Goal: Navigation & Orientation: Find specific page/section

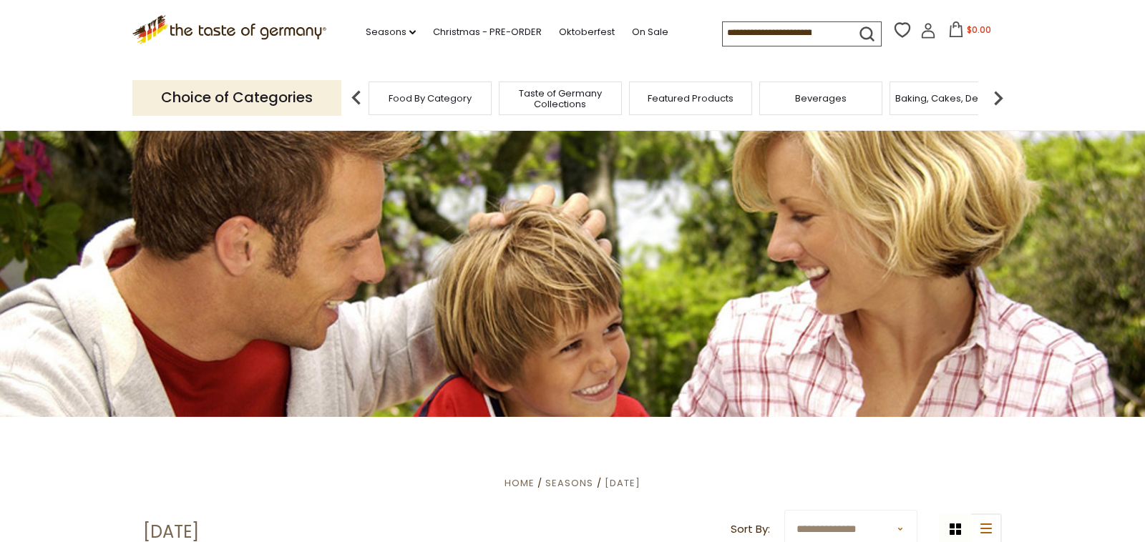
click at [550, 96] on span "Taste of Germany Collections" at bounding box center [560, 98] width 114 height 21
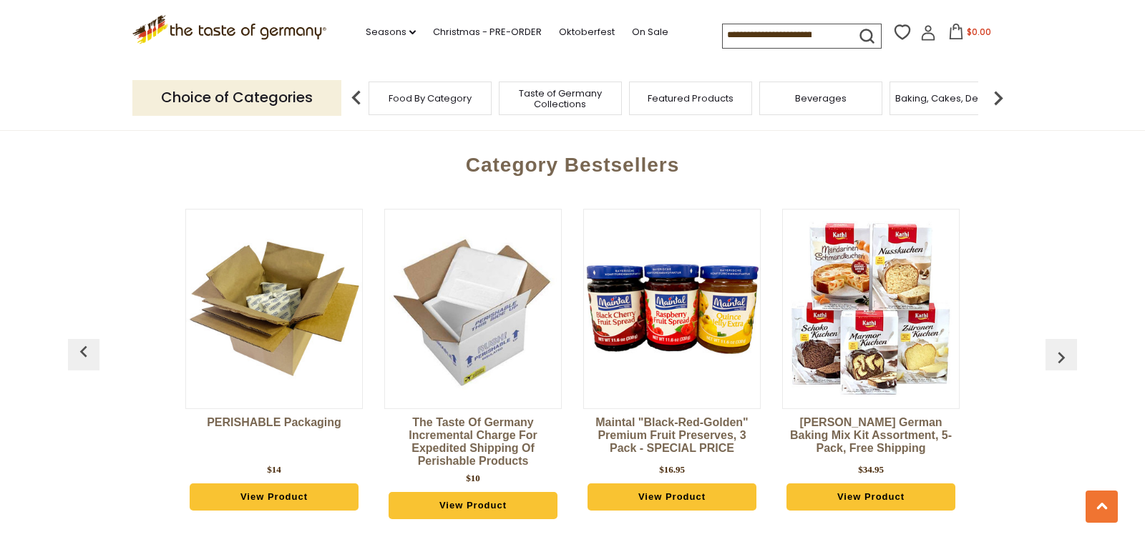
scroll to position [3401, 0]
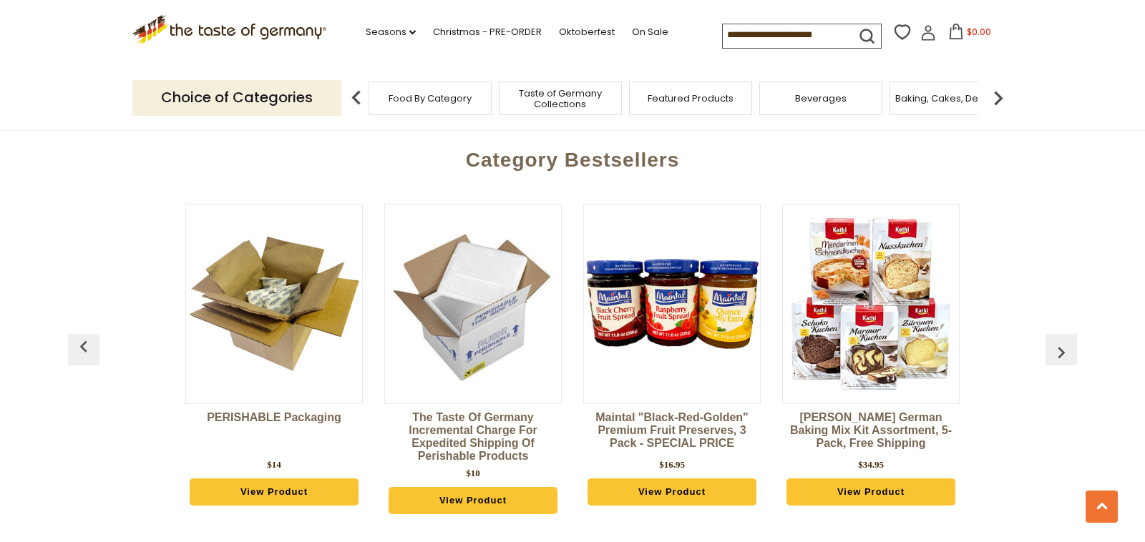
click at [1059, 341] on img "button" at bounding box center [1060, 352] width 23 height 23
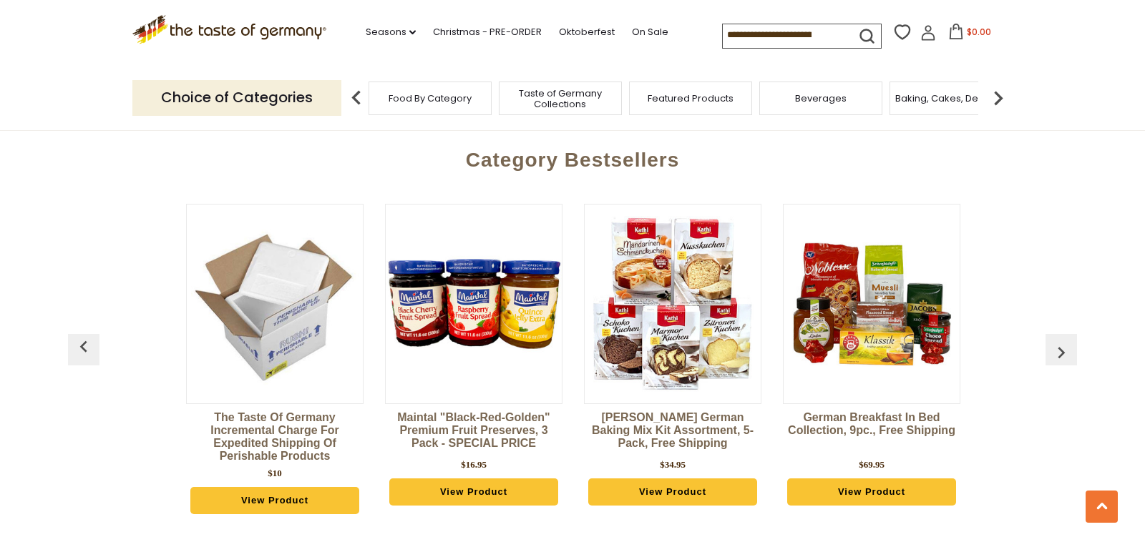
click at [1059, 341] on img "button" at bounding box center [1060, 352] width 23 height 23
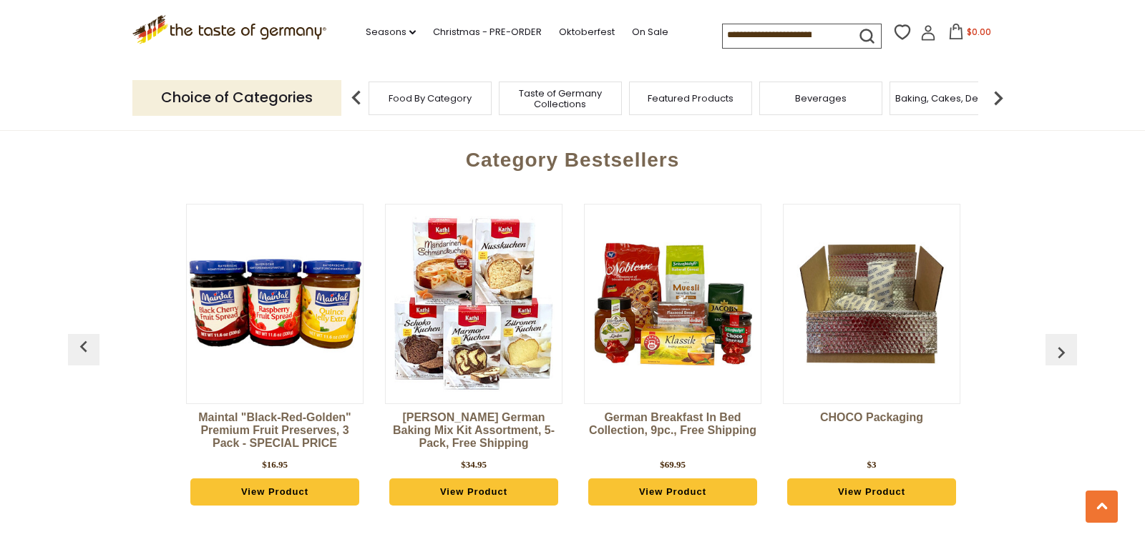
click at [1059, 341] on img "button" at bounding box center [1060, 352] width 23 height 23
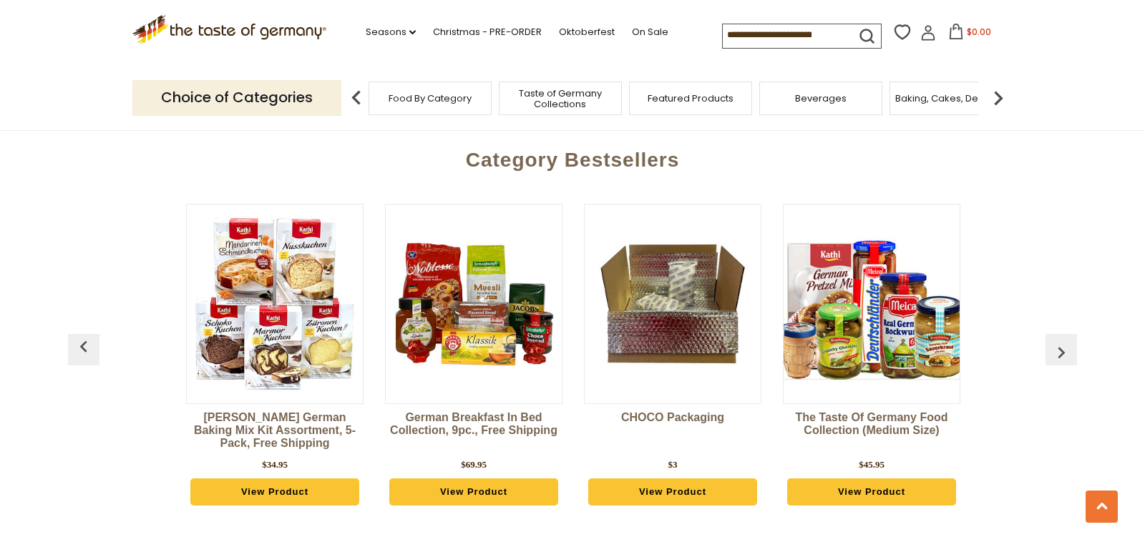
click at [1059, 341] on img "button" at bounding box center [1060, 352] width 23 height 23
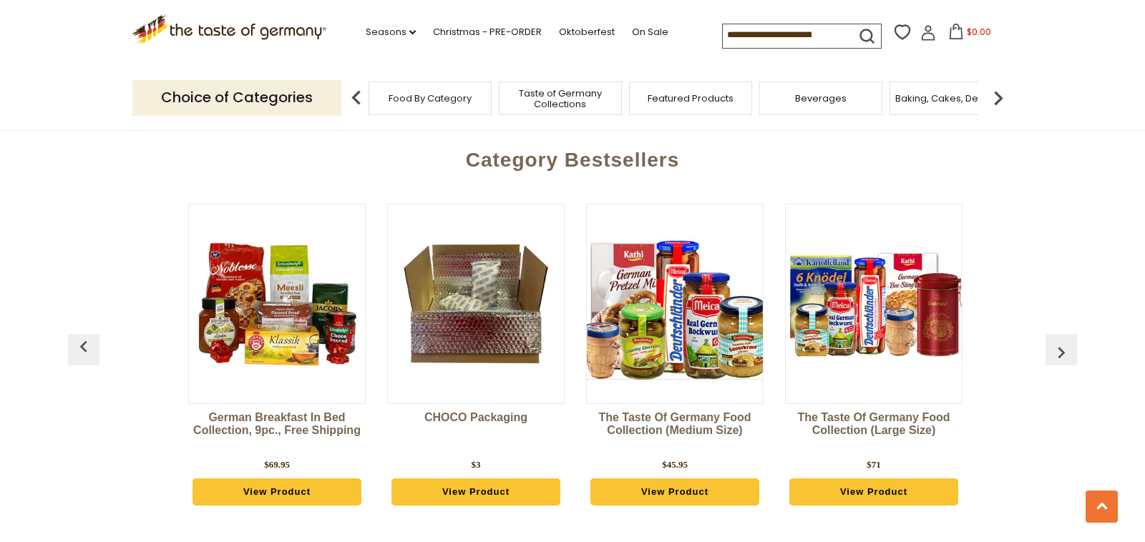
scroll to position [0, 795]
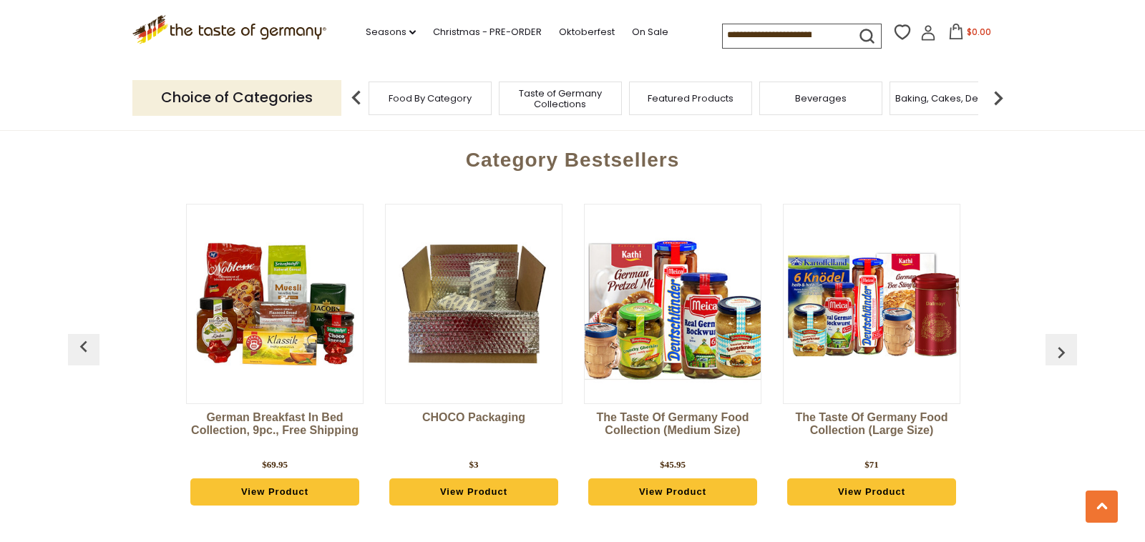
click at [1059, 341] on img "button" at bounding box center [1060, 352] width 23 height 23
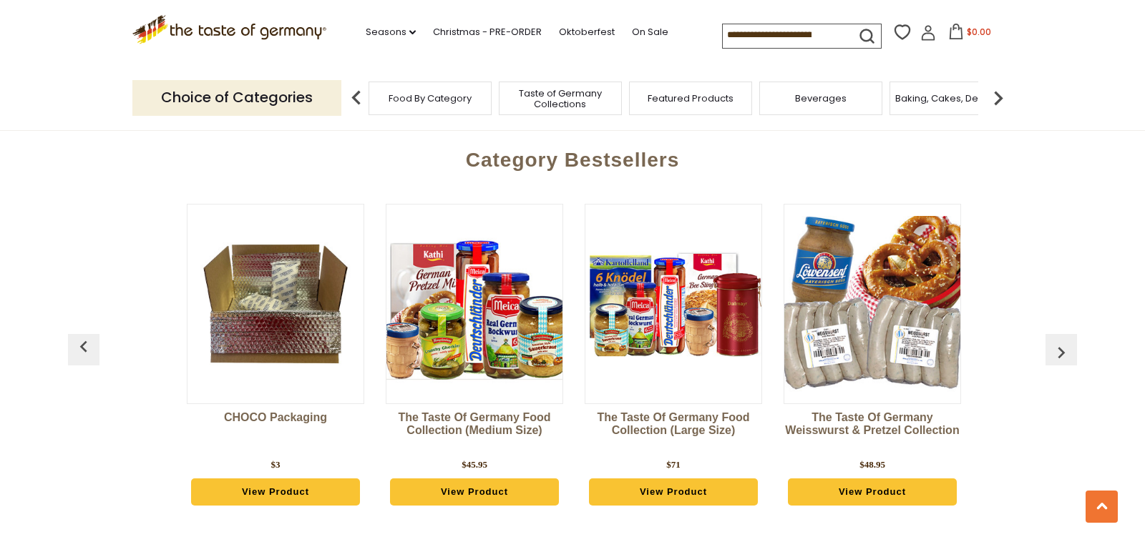
click at [1059, 341] on img "button" at bounding box center [1060, 352] width 23 height 23
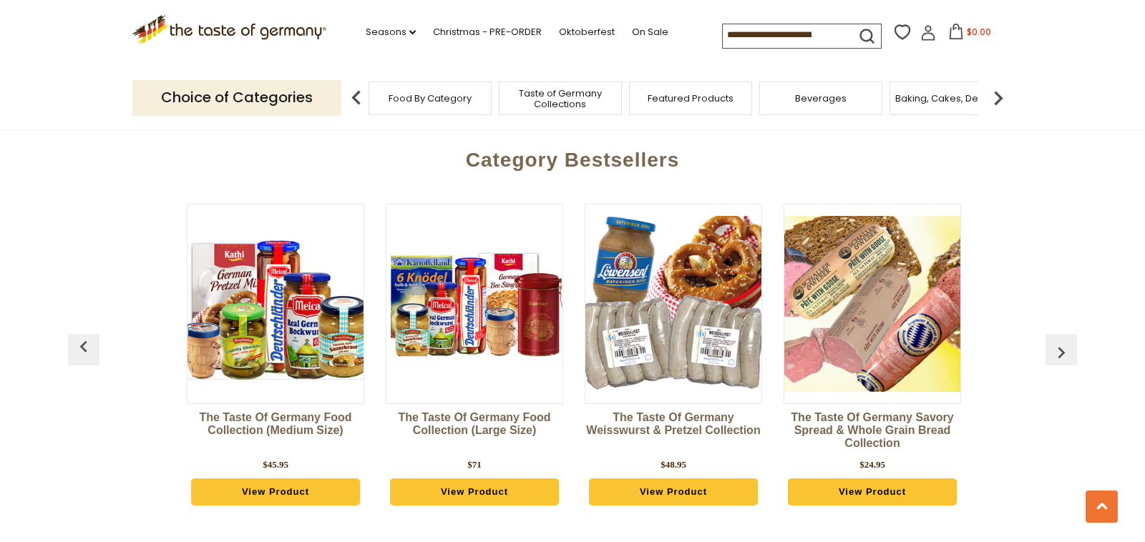
click at [1059, 341] on img "button" at bounding box center [1060, 352] width 23 height 23
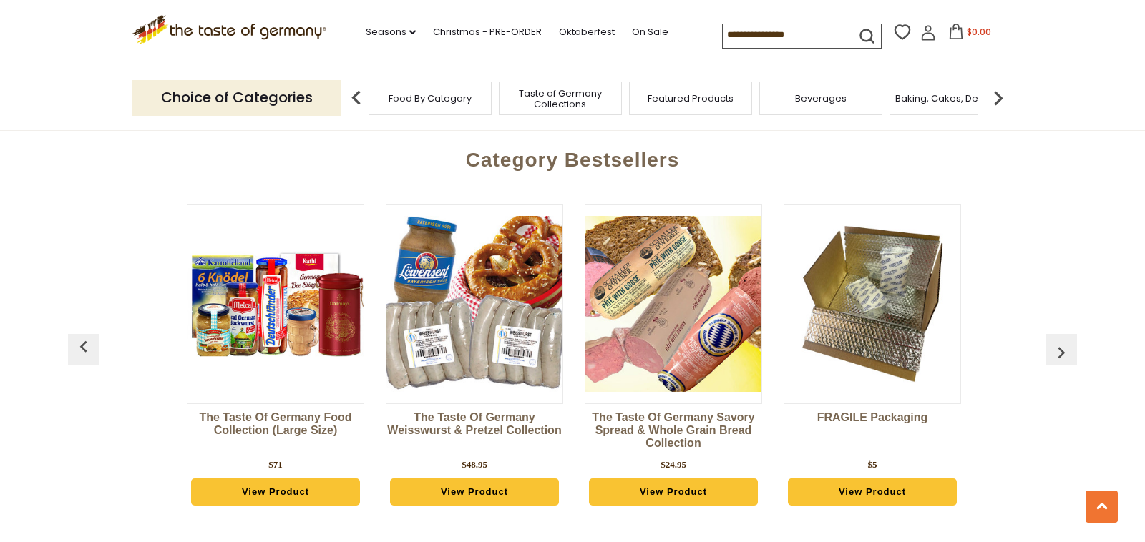
click at [1059, 341] on img "button" at bounding box center [1060, 352] width 23 height 23
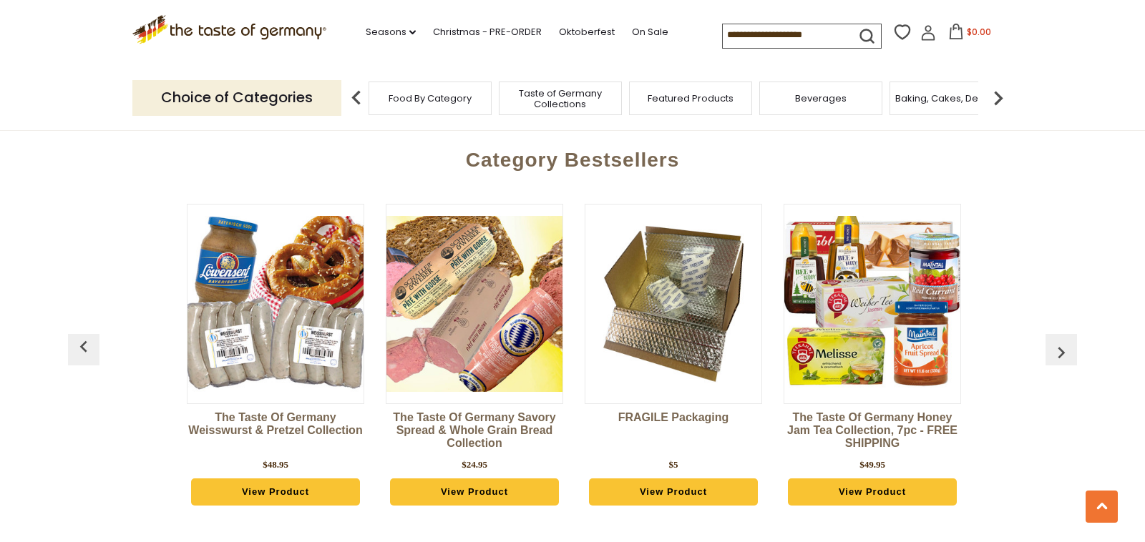
click at [1059, 341] on img "button" at bounding box center [1060, 352] width 23 height 23
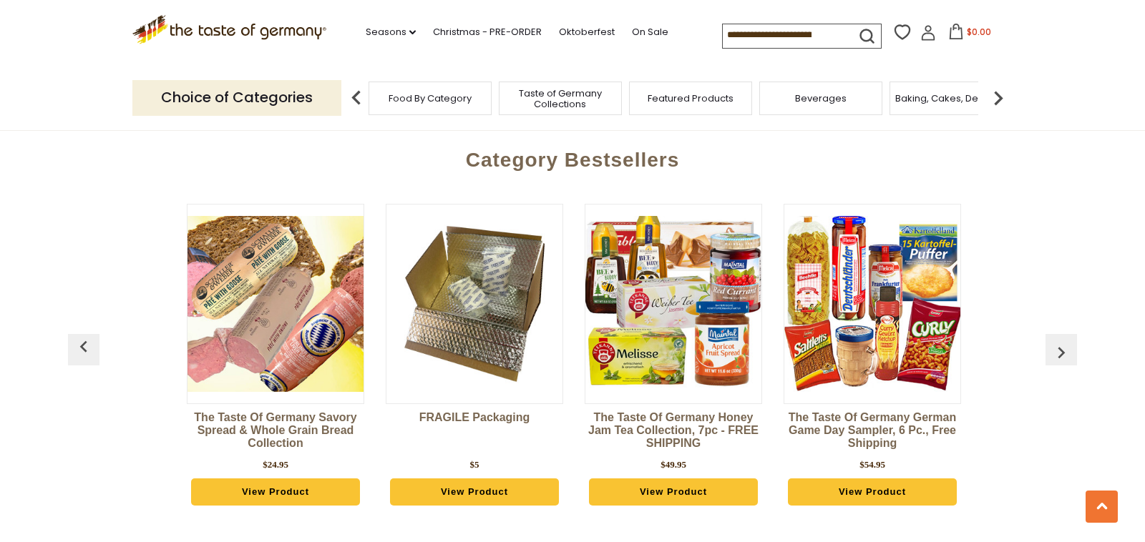
click at [1059, 341] on img "button" at bounding box center [1060, 352] width 23 height 23
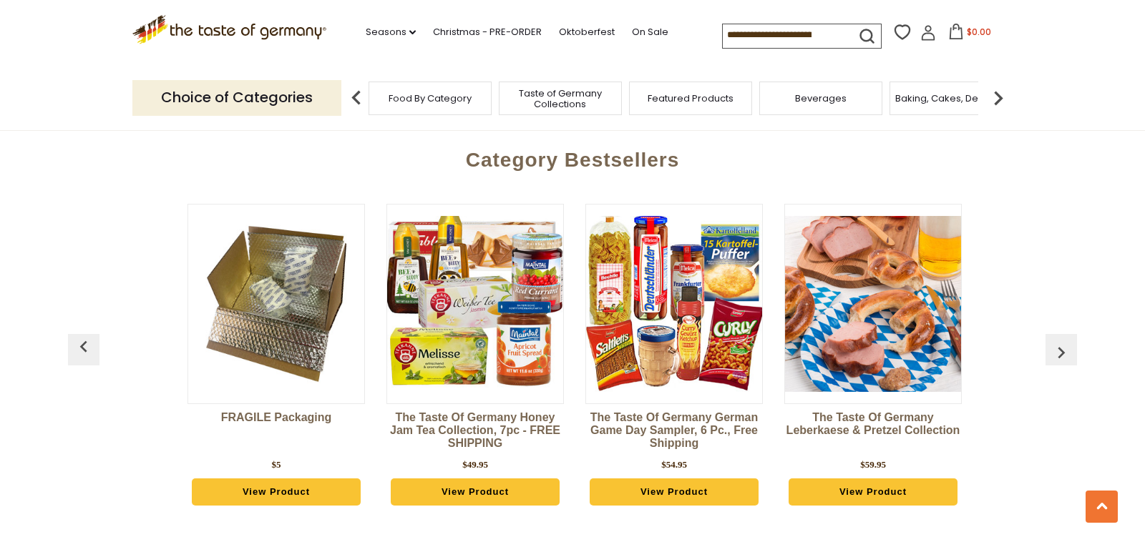
click at [1059, 341] on img "button" at bounding box center [1060, 352] width 23 height 23
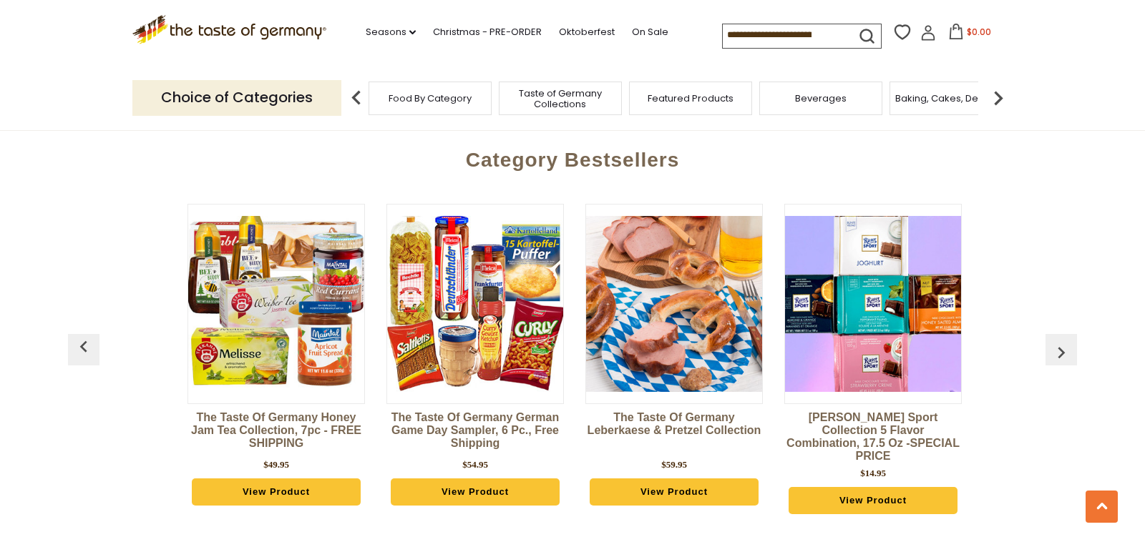
click at [1059, 341] on img "button" at bounding box center [1060, 352] width 23 height 23
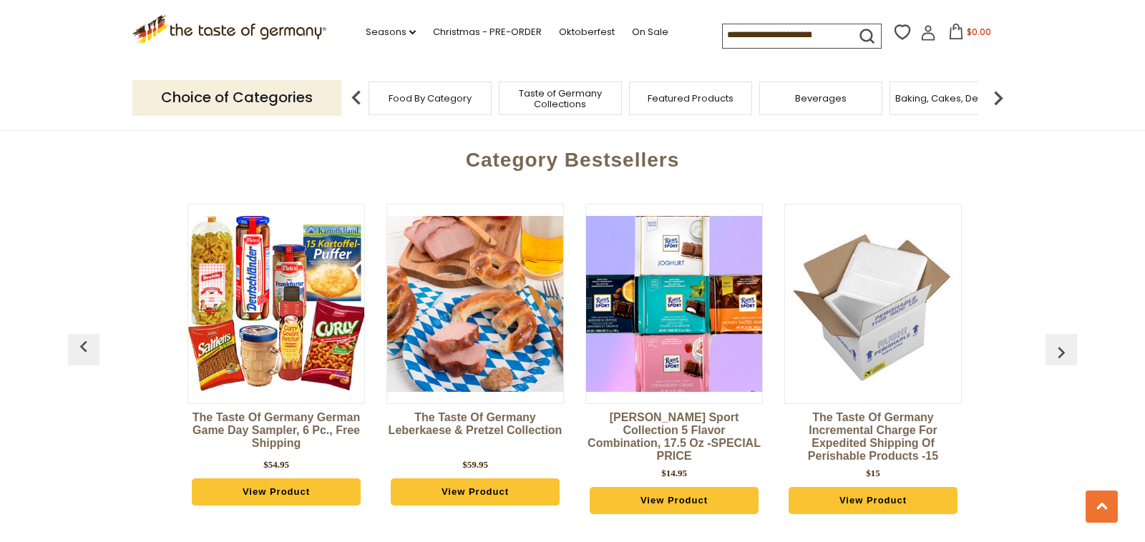
click at [1059, 341] on img "button" at bounding box center [1060, 352] width 23 height 23
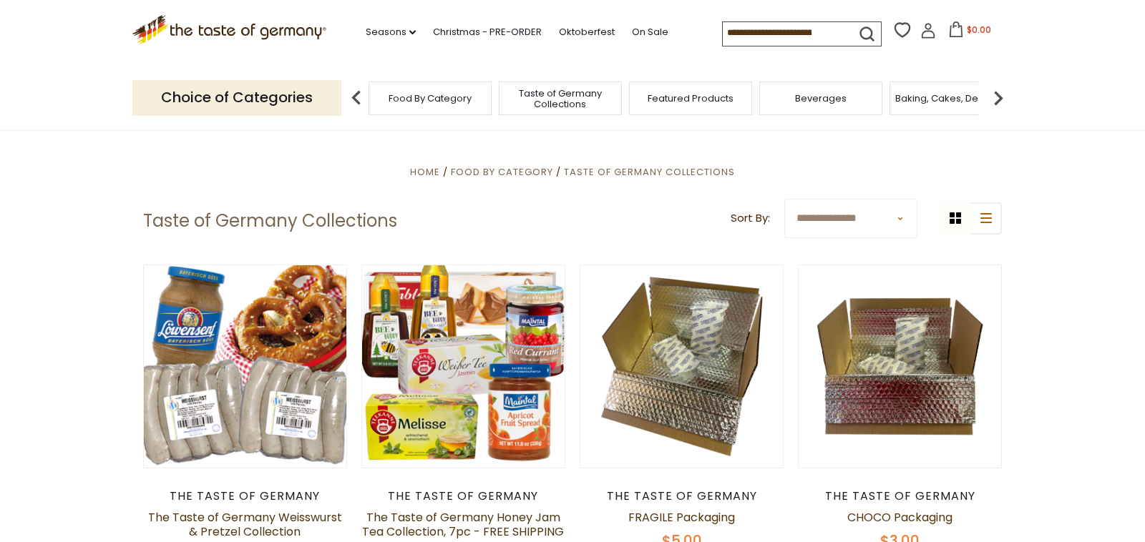
scroll to position [0, 0]
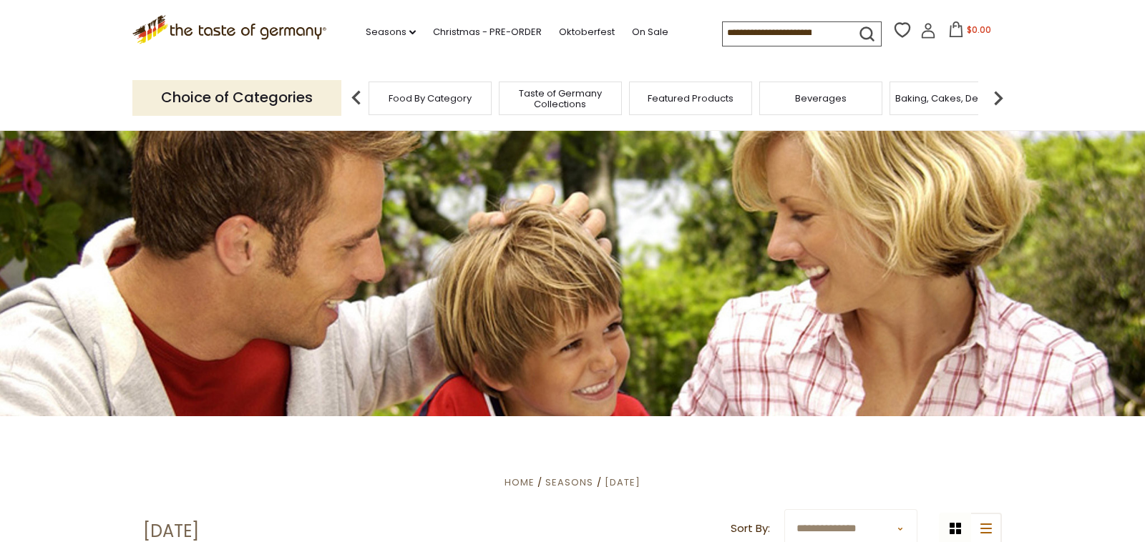
click at [656, 100] on span "Featured Products" at bounding box center [690, 98] width 86 height 11
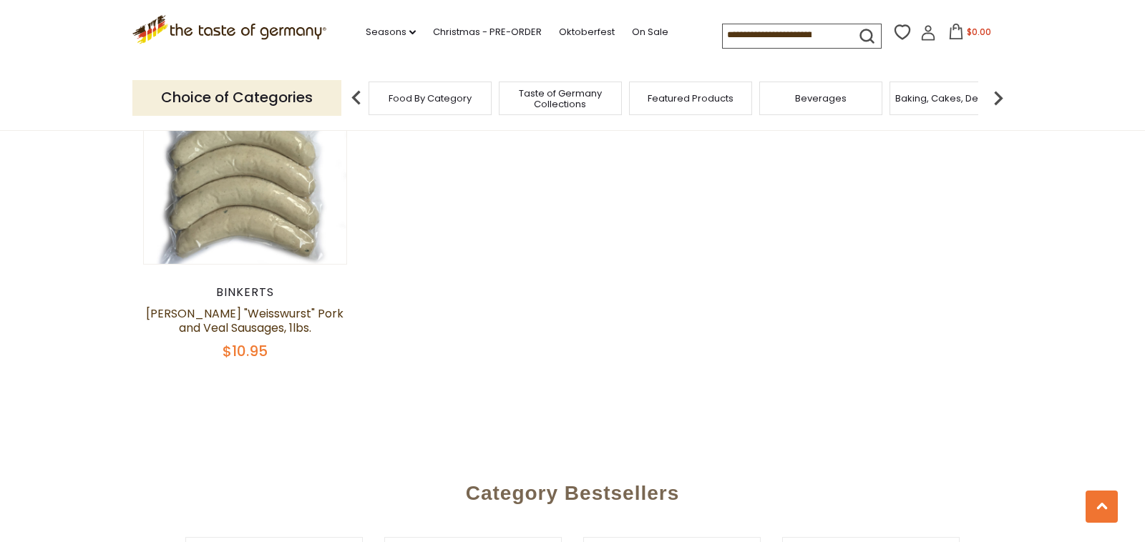
scroll to position [1667, 0]
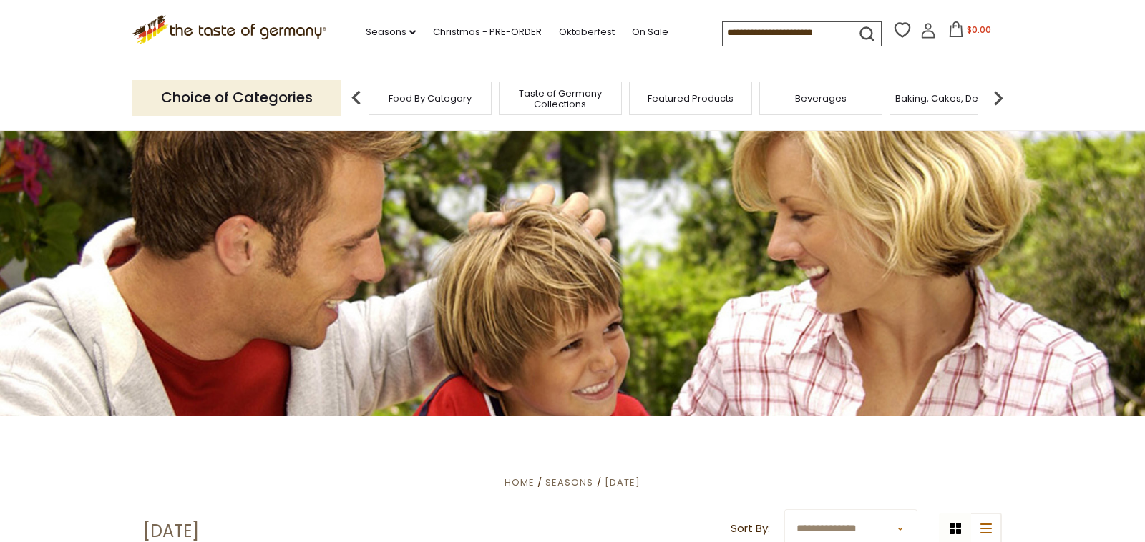
click at [1002, 97] on img at bounding box center [998, 98] width 29 height 29
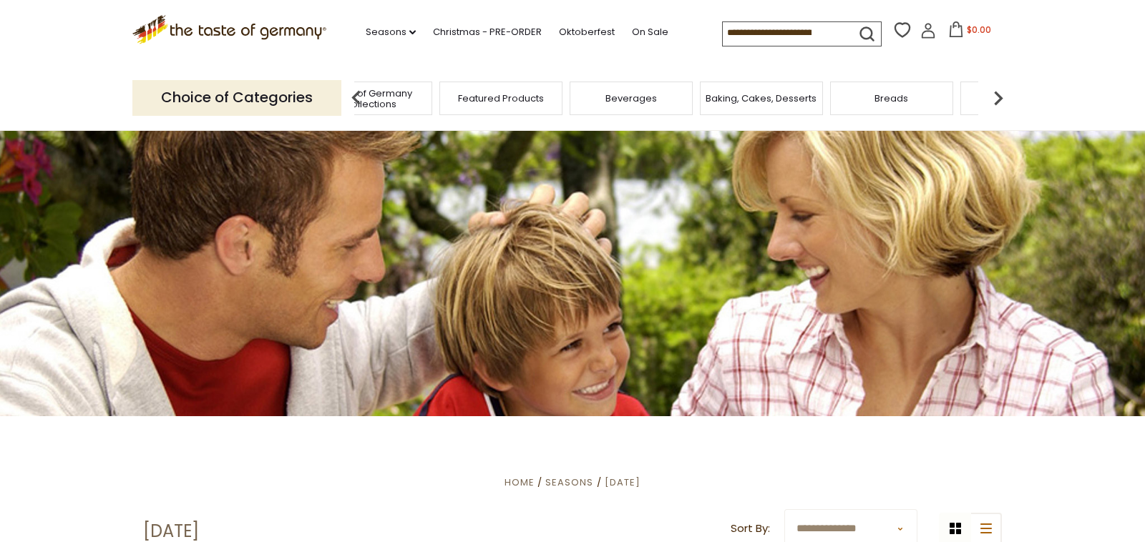
click at [1002, 97] on img at bounding box center [998, 98] width 29 height 29
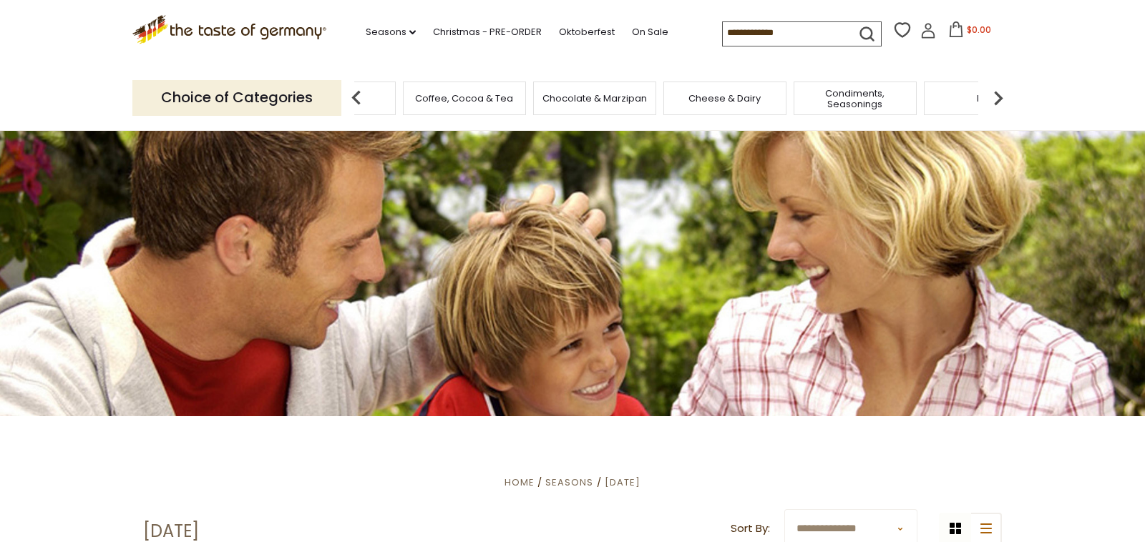
click at [1001, 98] on img at bounding box center [998, 98] width 29 height 29
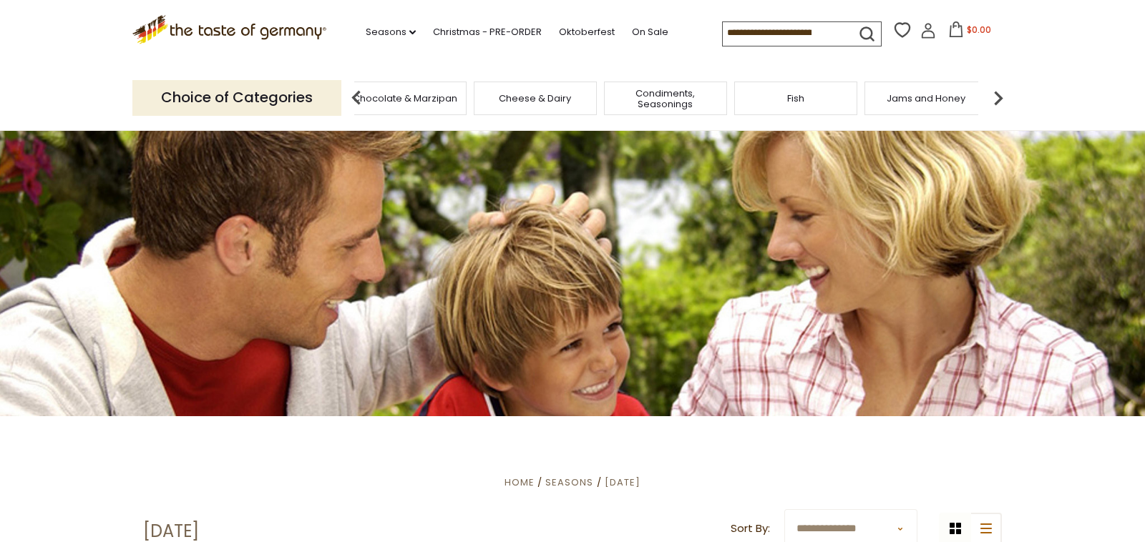
click at [1001, 98] on img at bounding box center [998, 98] width 29 height 29
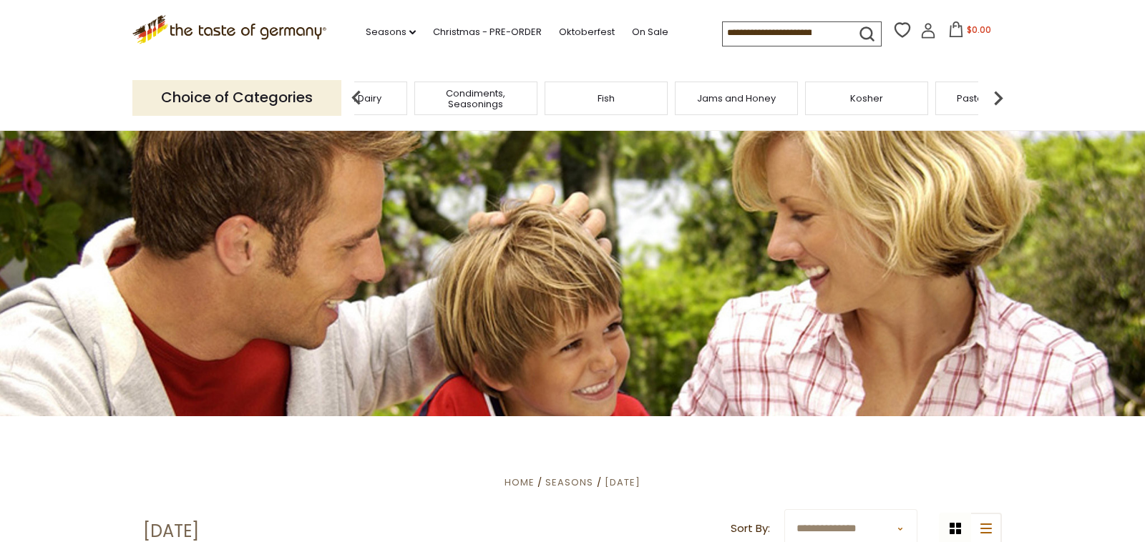
click at [1001, 98] on img at bounding box center [998, 98] width 29 height 29
click at [899, 102] on span "Sausages" at bounding box center [889, 98] width 47 height 11
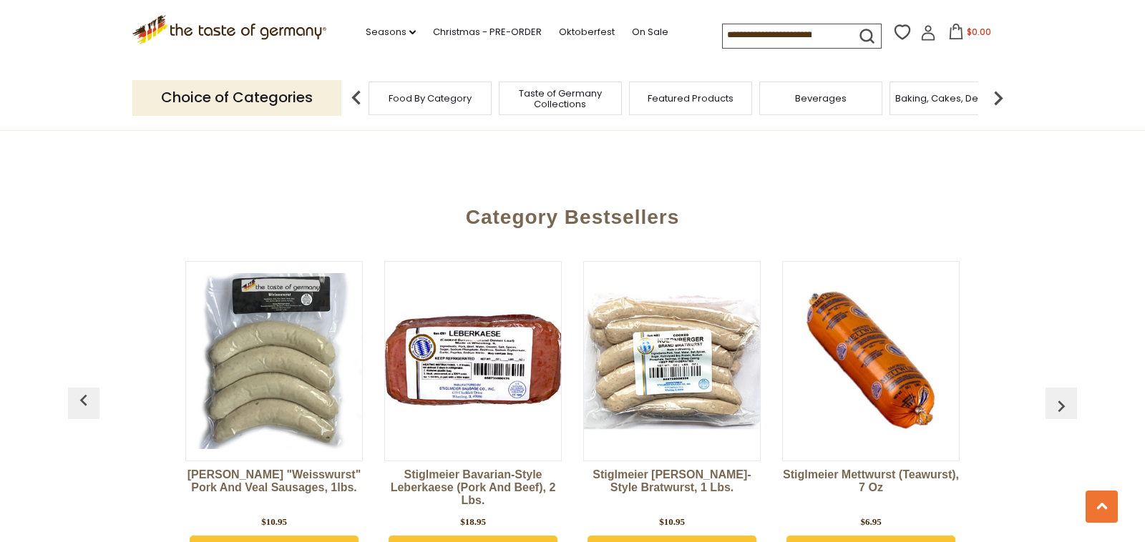
scroll to position [3882, 0]
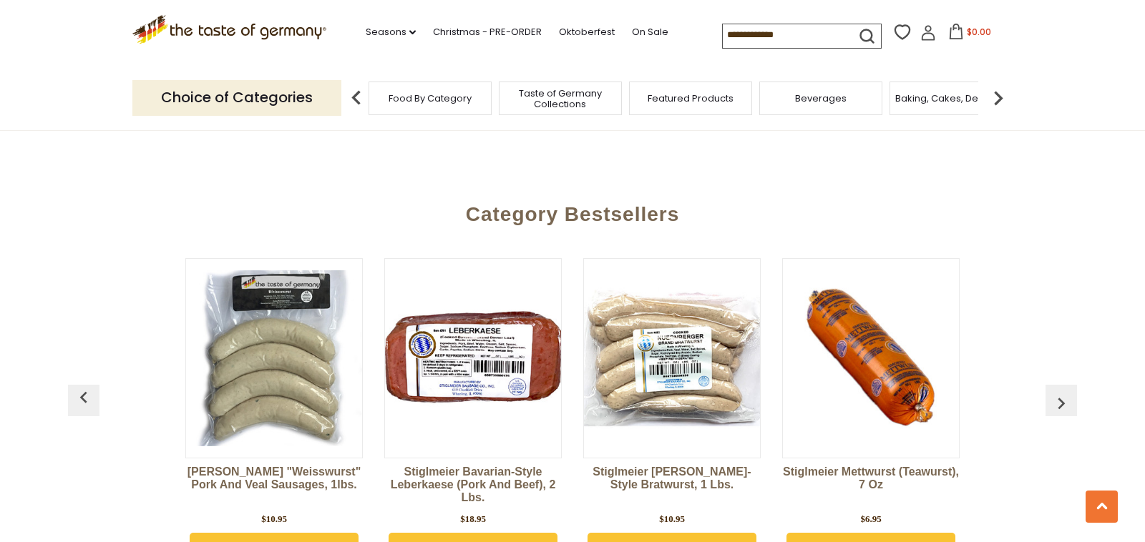
click at [1061, 392] on img "button" at bounding box center [1060, 403] width 23 height 23
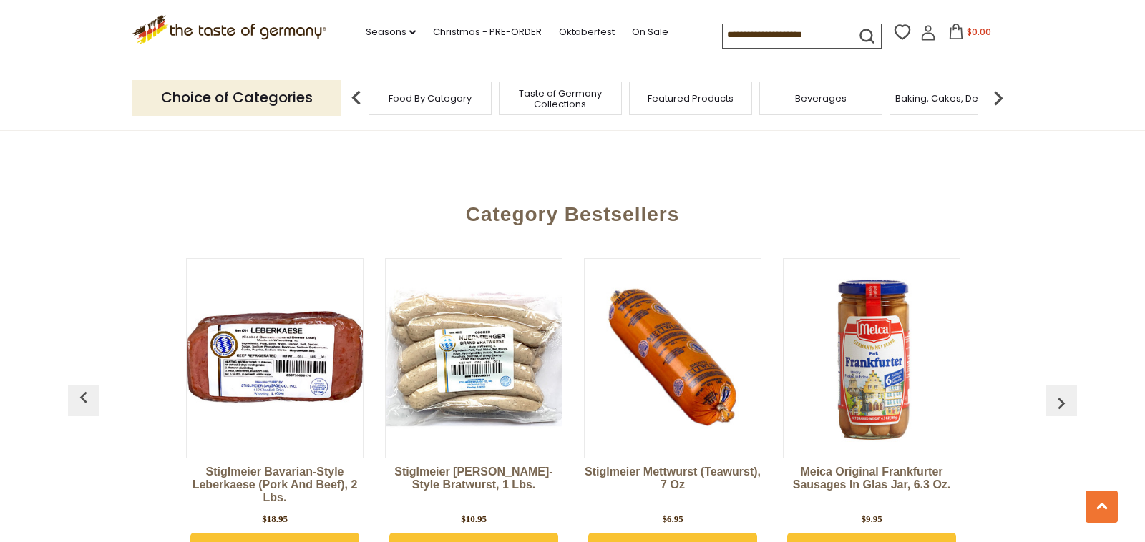
click at [1061, 392] on img "button" at bounding box center [1060, 403] width 23 height 23
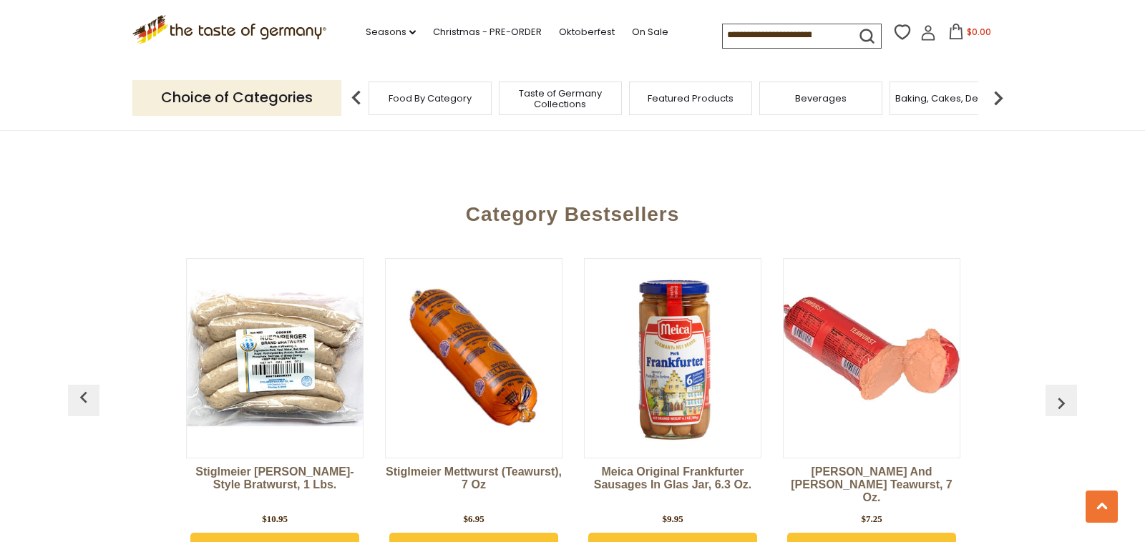
click at [1061, 392] on img "button" at bounding box center [1060, 403] width 23 height 23
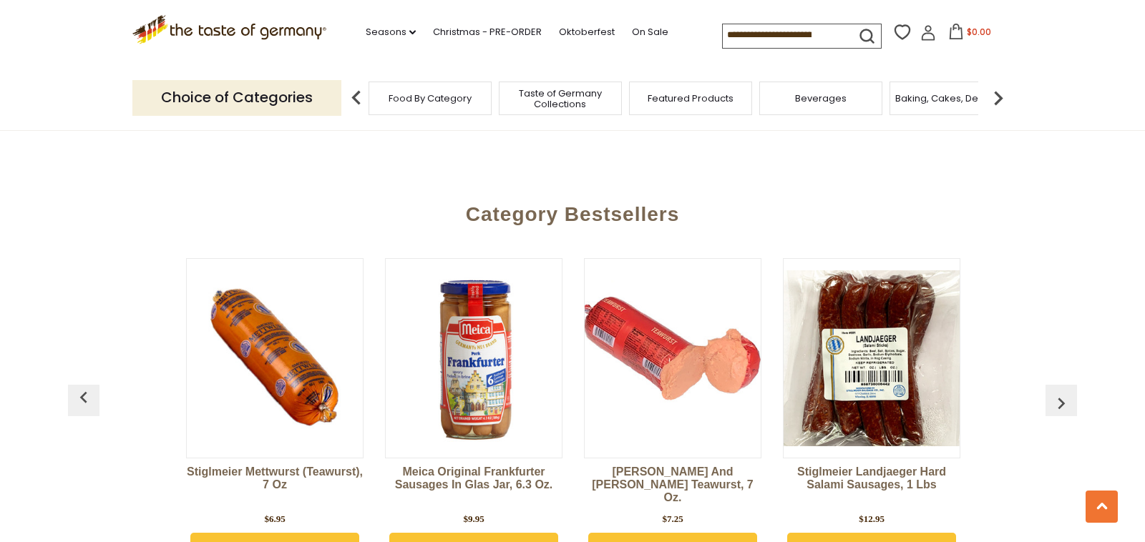
click at [1061, 392] on img "button" at bounding box center [1060, 403] width 23 height 23
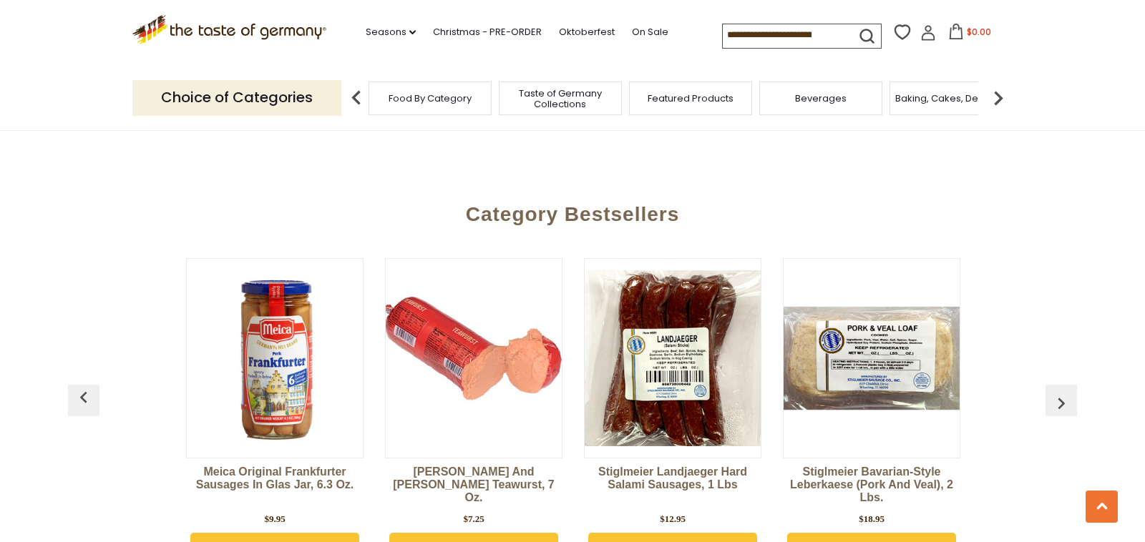
click at [1061, 392] on img "button" at bounding box center [1060, 403] width 23 height 23
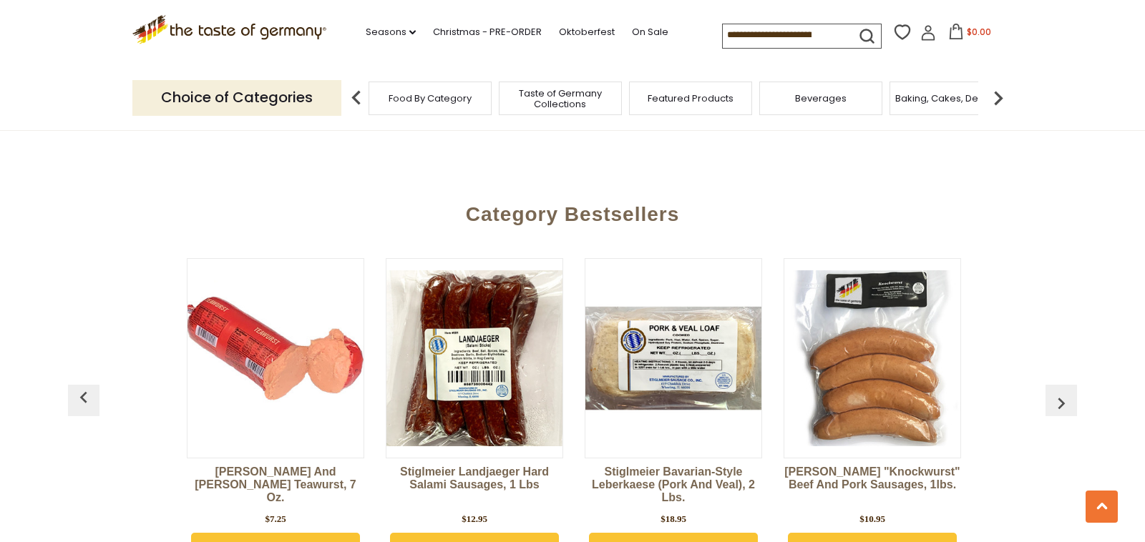
click at [1061, 392] on img "button" at bounding box center [1060, 403] width 23 height 23
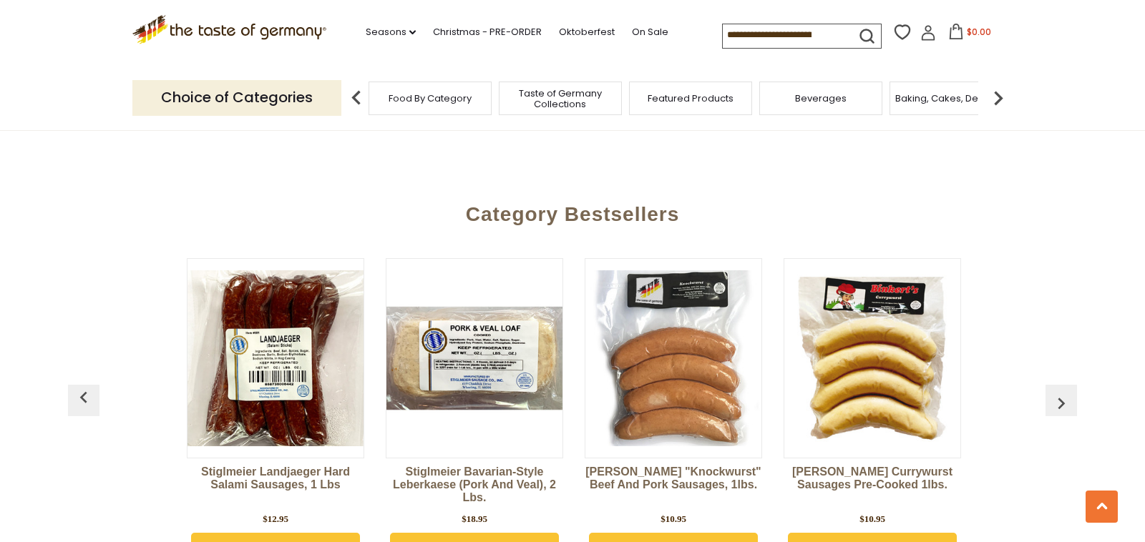
click at [1061, 392] on img "button" at bounding box center [1060, 403] width 23 height 23
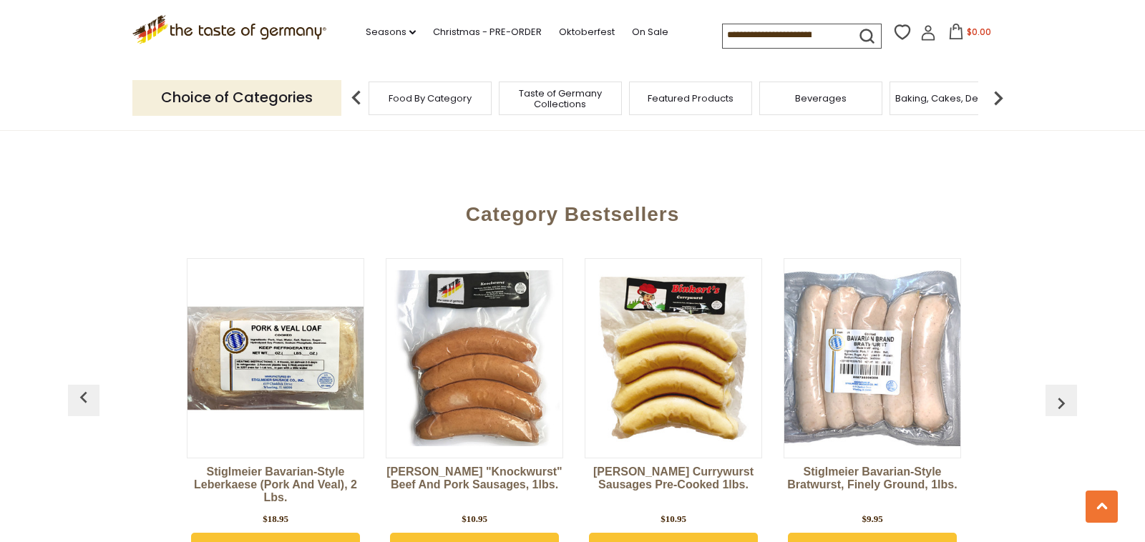
click at [1061, 392] on img "button" at bounding box center [1060, 403] width 23 height 23
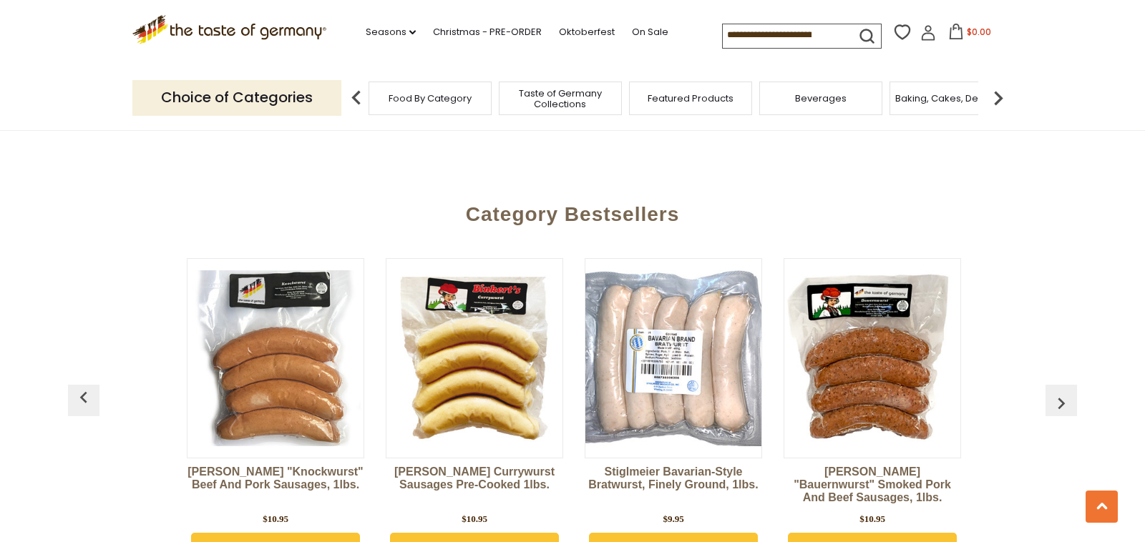
click at [1061, 392] on img "button" at bounding box center [1060, 403] width 23 height 23
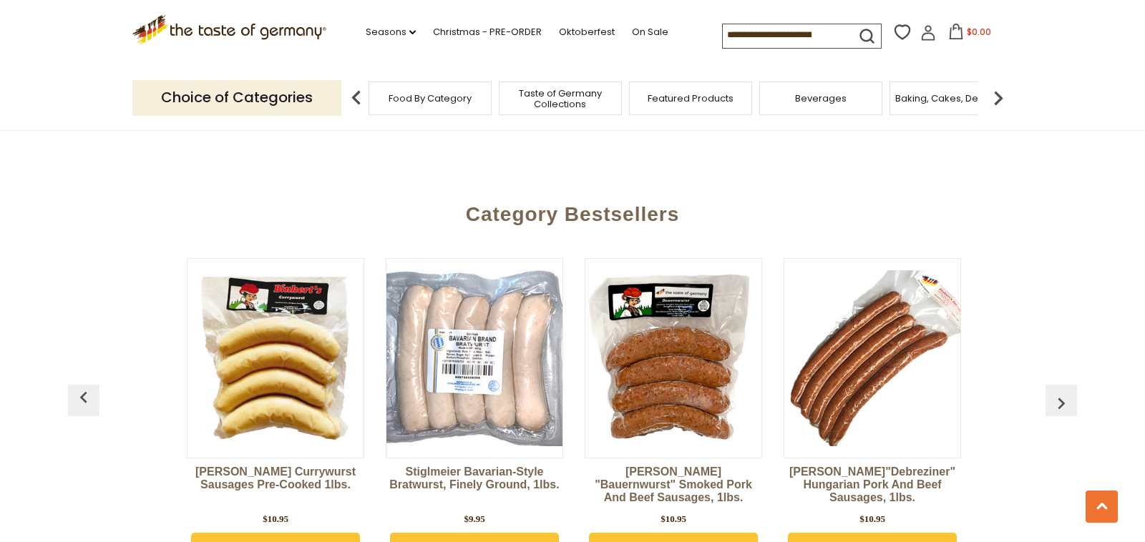
click at [1061, 392] on img "button" at bounding box center [1060, 403] width 23 height 23
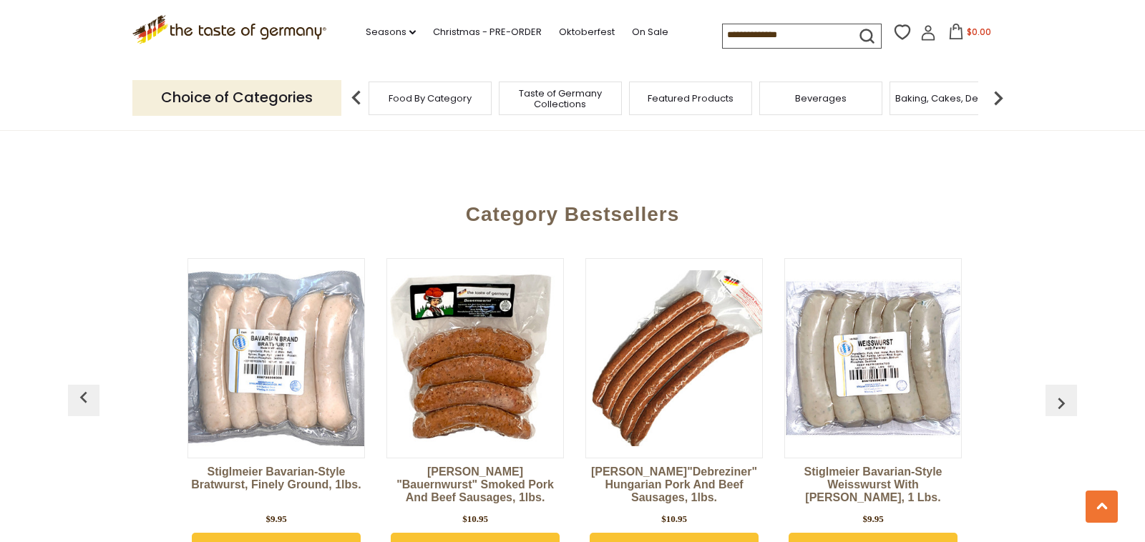
click at [1061, 392] on img "button" at bounding box center [1060, 403] width 23 height 23
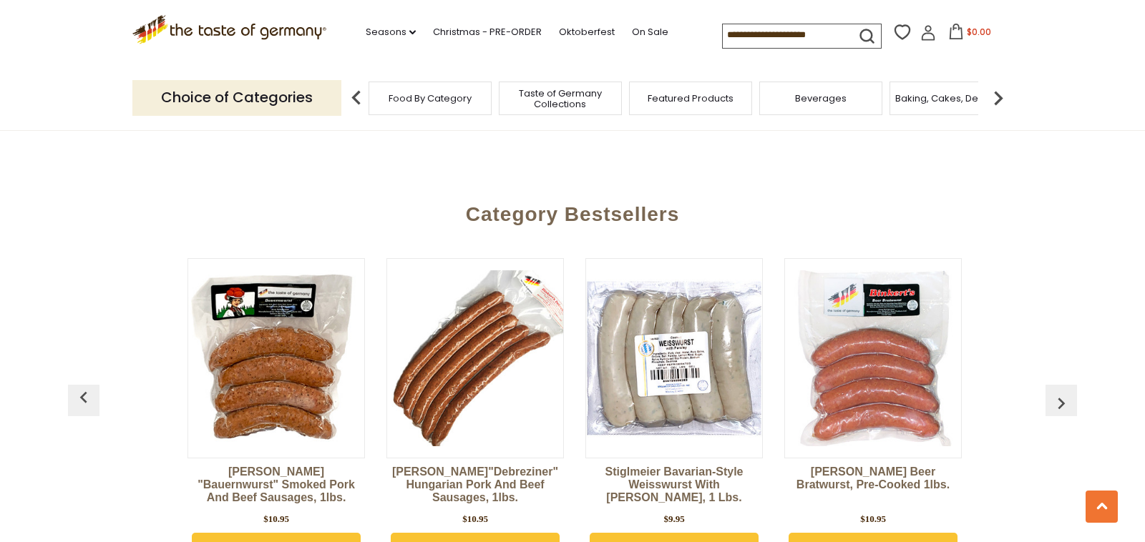
click at [1061, 392] on img "button" at bounding box center [1060, 403] width 23 height 23
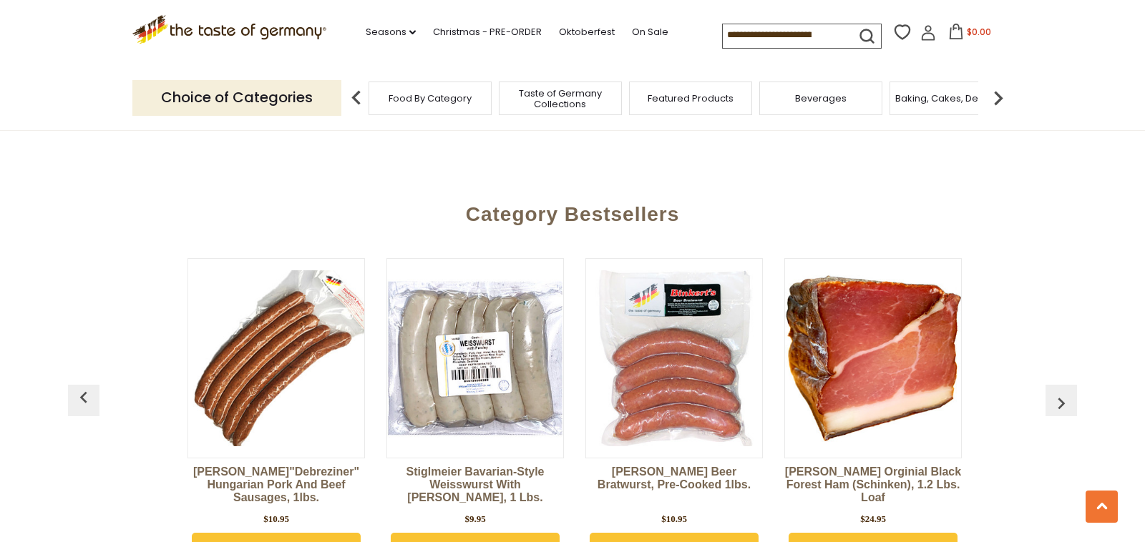
click at [1061, 392] on img "button" at bounding box center [1060, 403] width 23 height 23
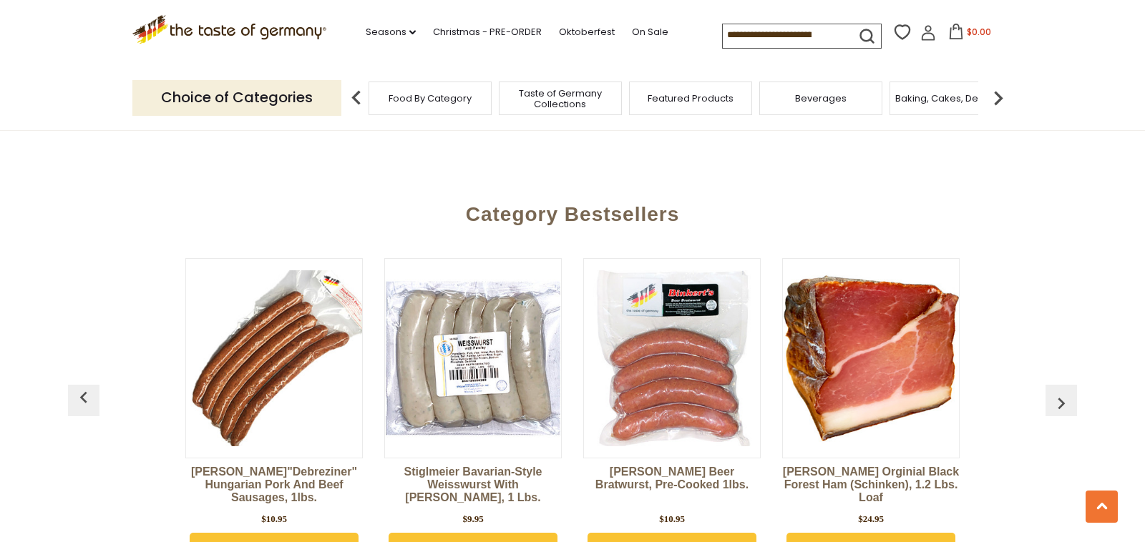
click at [79, 386] on img "button" at bounding box center [83, 397] width 23 height 23
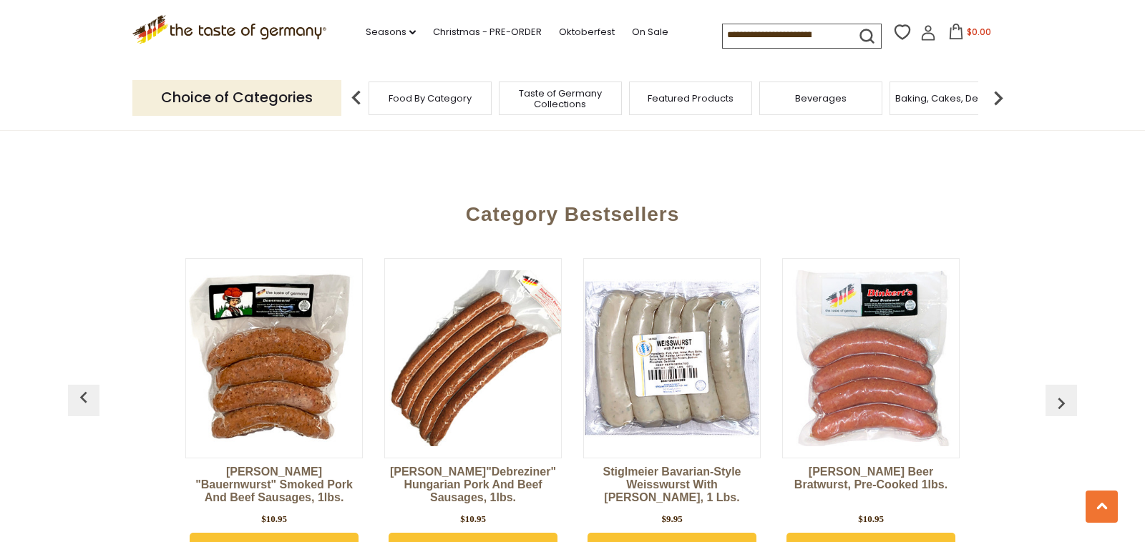
click at [79, 386] on img "button" at bounding box center [83, 397] width 23 height 23
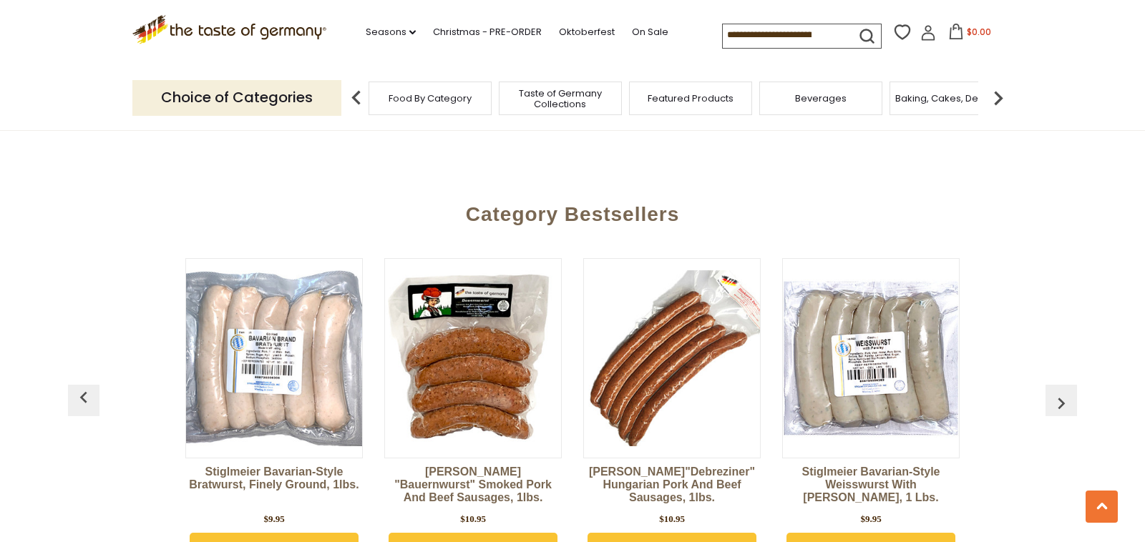
click at [79, 386] on img "button" at bounding box center [83, 397] width 23 height 23
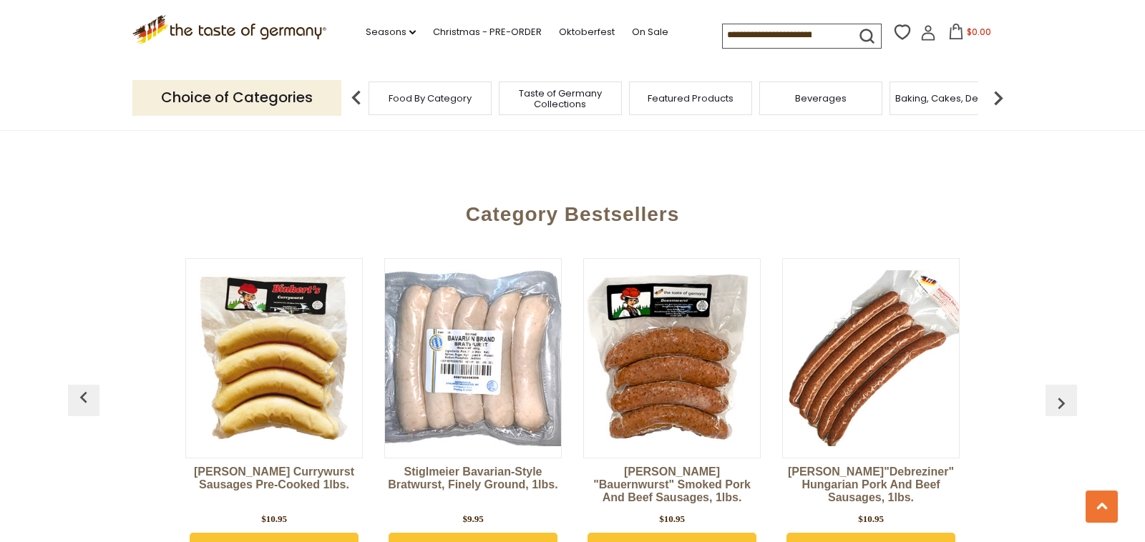
click at [79, 386] on img "button" at bounding box center [83, 397] width 23 height 23
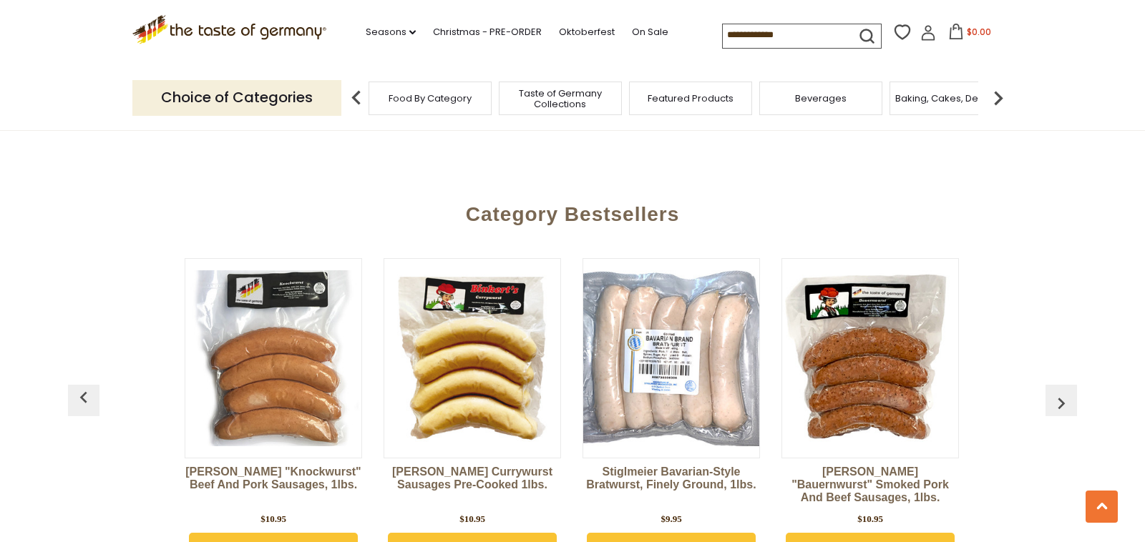
click at [79, 386] on img "button" at bounding box center [83, 397] width 23 height 23
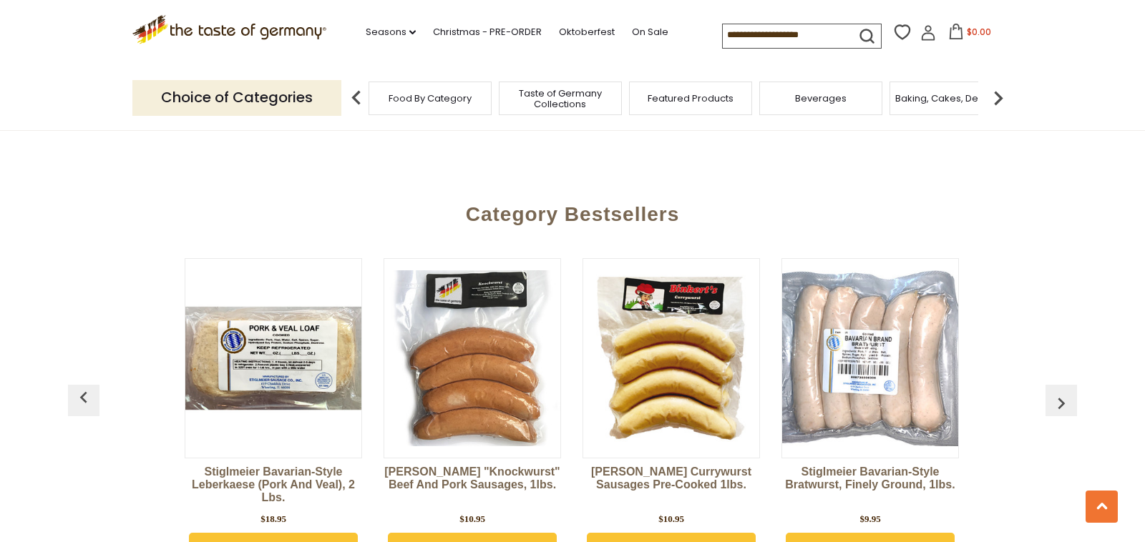
click at [79, 386] on img "button" at bounding box center [83, 397] width 23 height 23
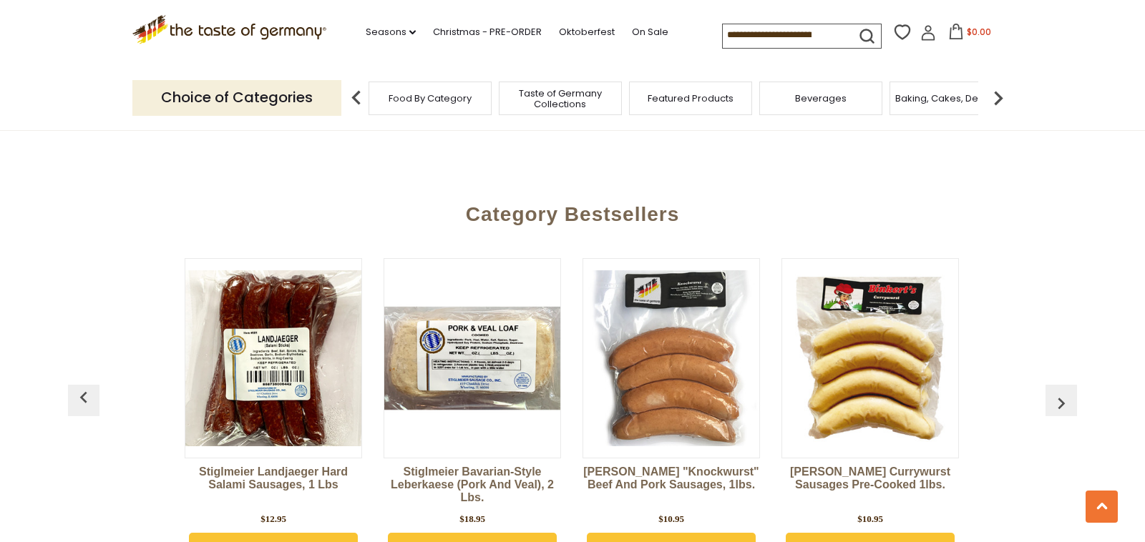
click at [79, 386] on img "button" at bounding box center [83, 397] width 23 height 23
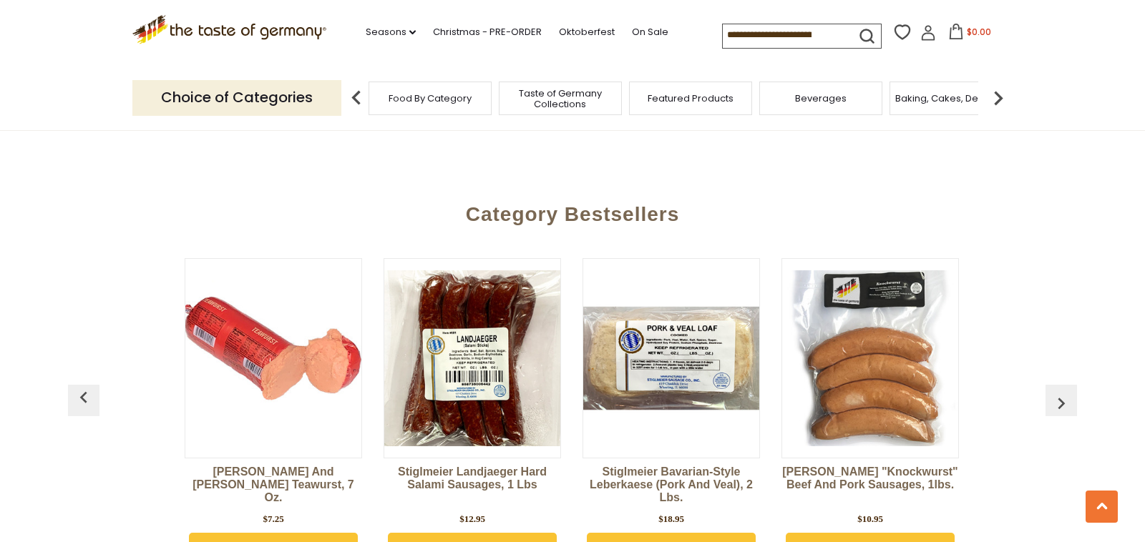
click at [79, 386] on img "button" at bounding box center [83, 397] width 23 height 23
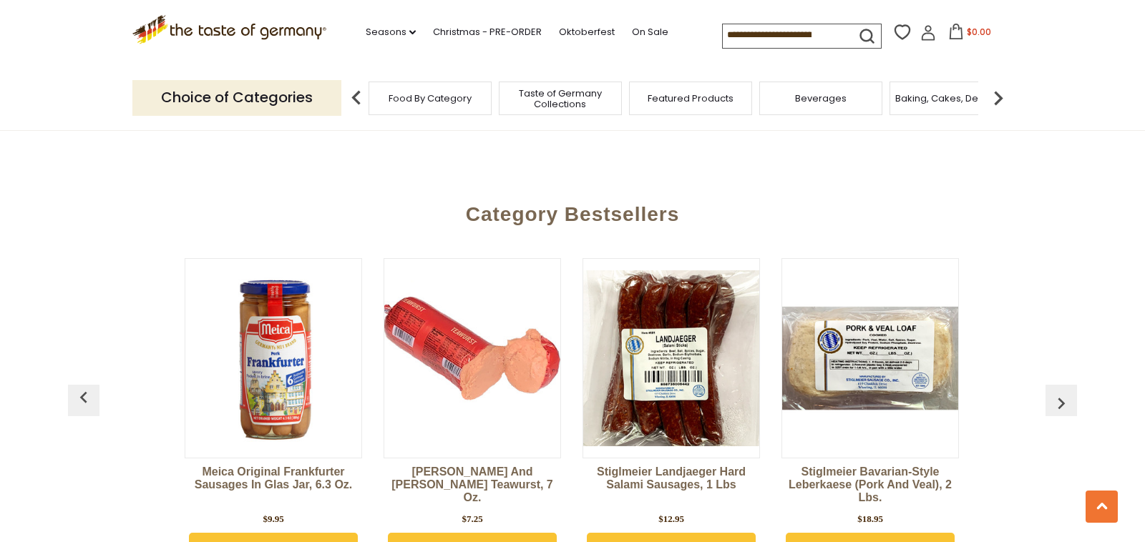
click at [79, 386] on img "button" at bounding box center [83, 397] width 23 height 23
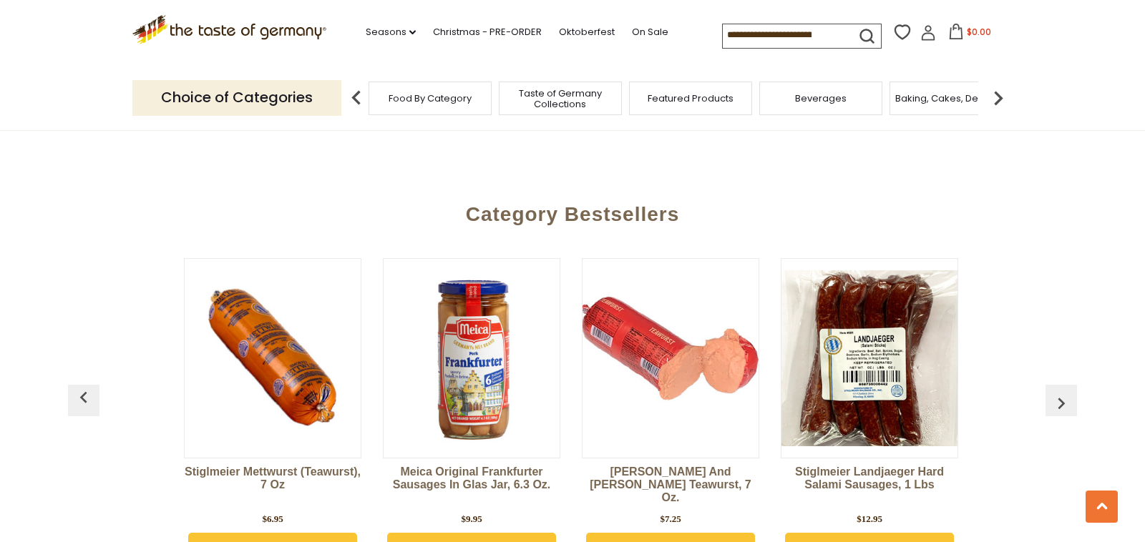
click at [79, 386] on img "button" at bounding box center [83, 397] width 23 height 23
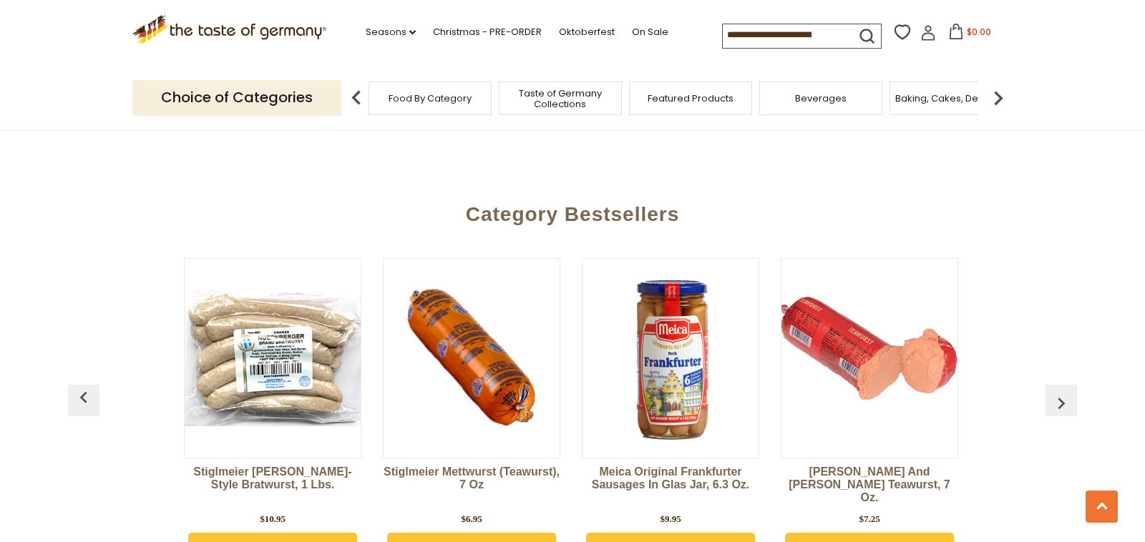
click at [79, 386] on img "button" at bounding box center [83, 397] width 23 height 23
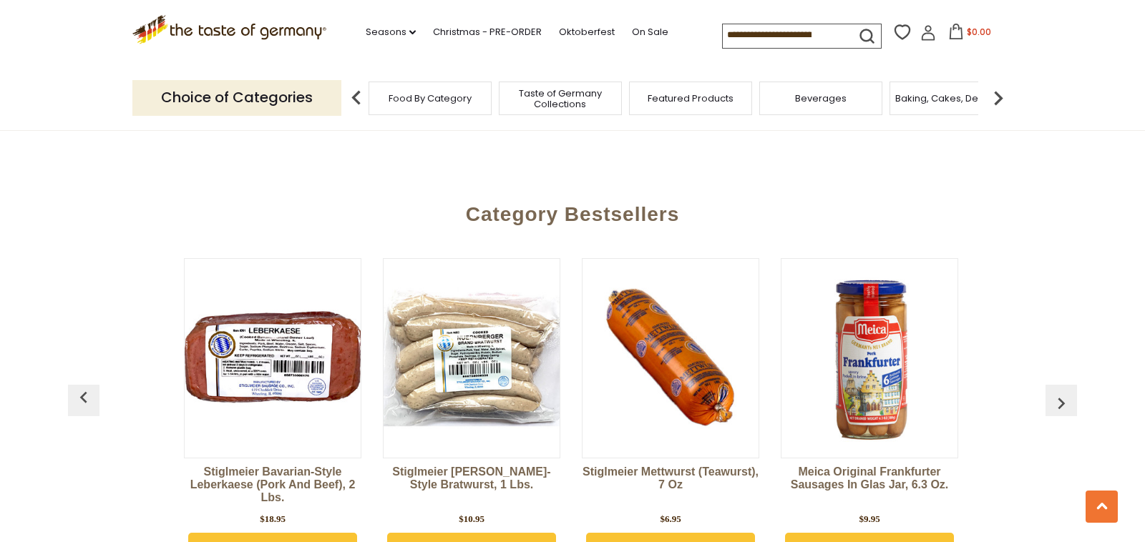
click at [79, 386] on img "button" at bounding box center [83, 397] width 23 height 23
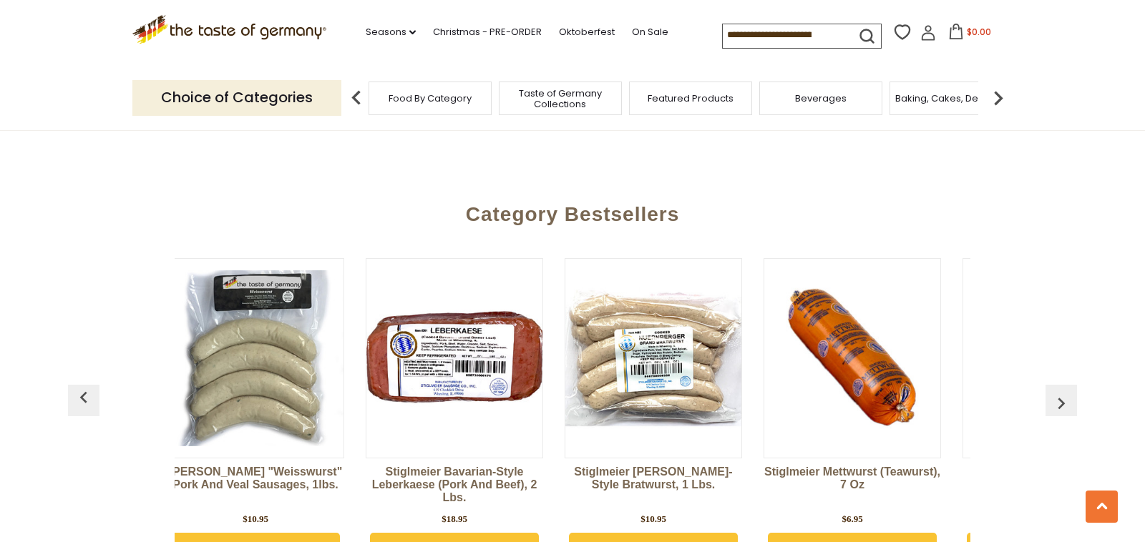
scroll to position [0, 1]
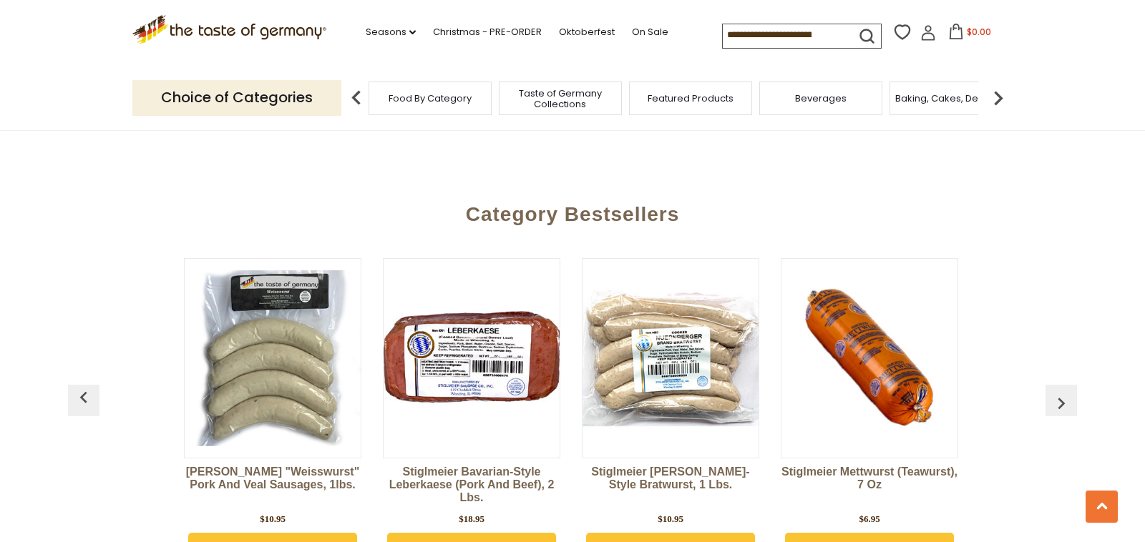
click at [79, 386] on img "button" at bounding box center [83, 397] width 23 height 23
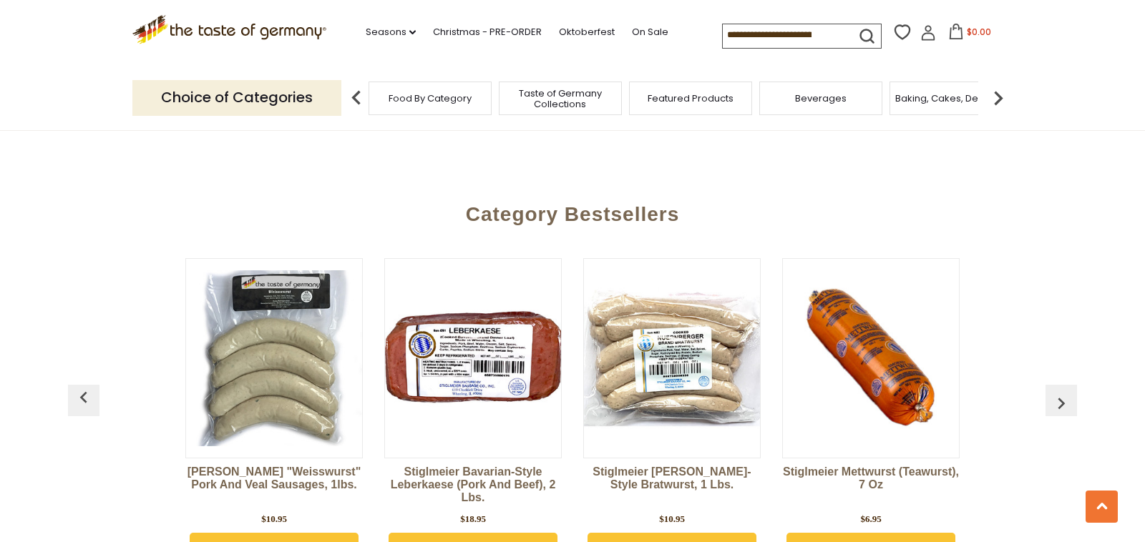
click at [461, 322] on div at bounding box center [472, 358] width 177 height 200
click at [1060, 392] on img "button" at bounding box center [1060, 403] width 23 height 23
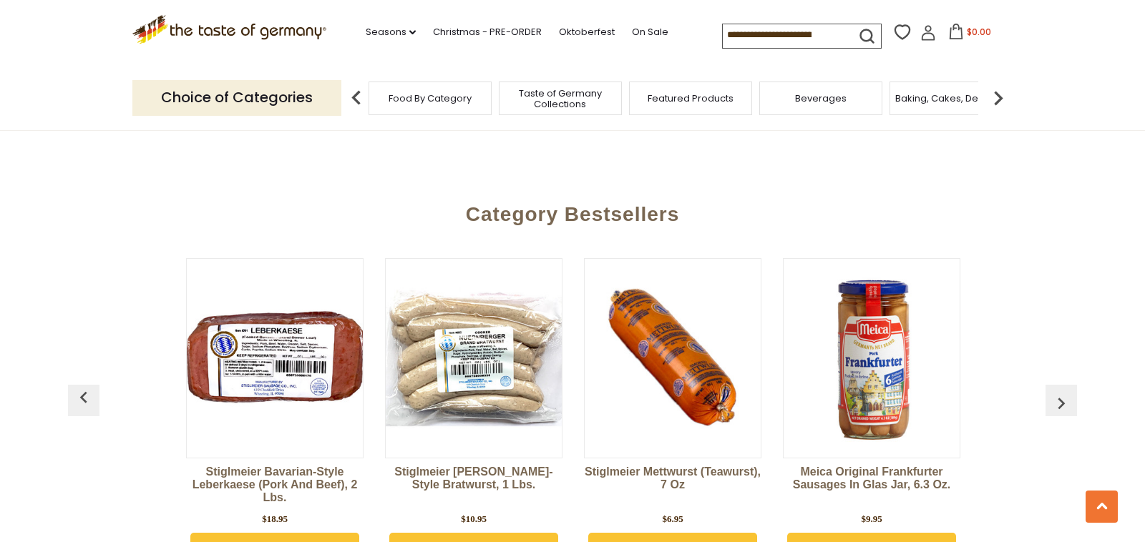
click at [1060, 392] on img "button" at bounding box center [1060, 403] width 23 height 23
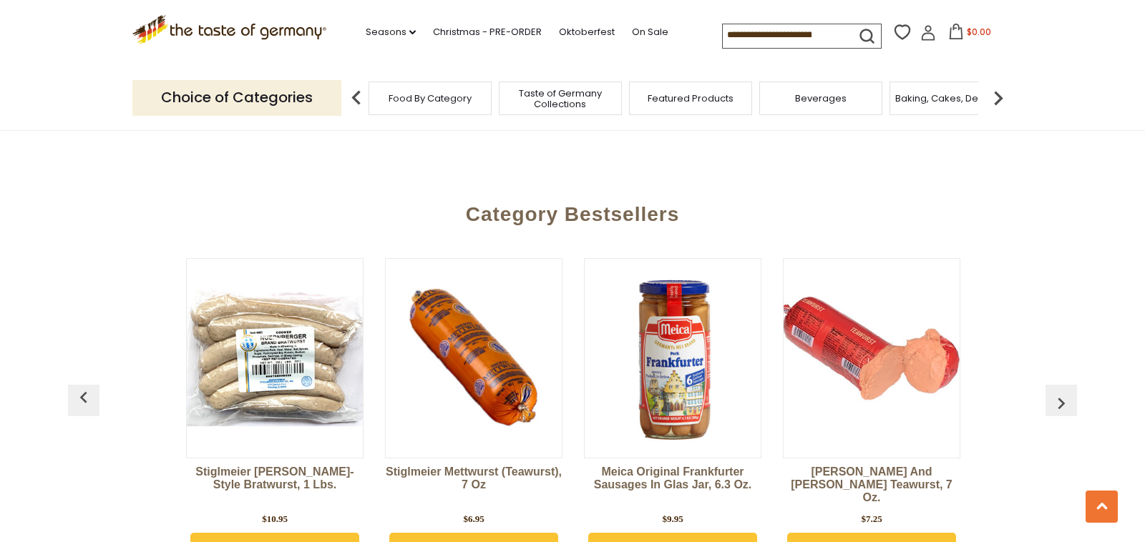
click at [1060, 392] on img "button" at bounding box center [1060, 403] width 23 height 23
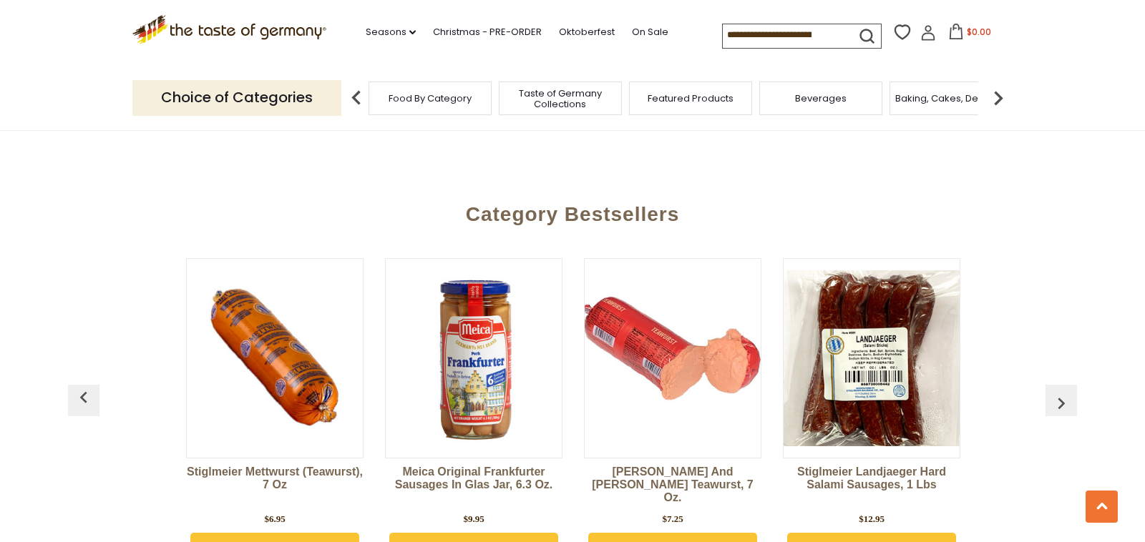
click at [1060, 392] on img "button" at bounding box center [1060, 403] width 23 height 23
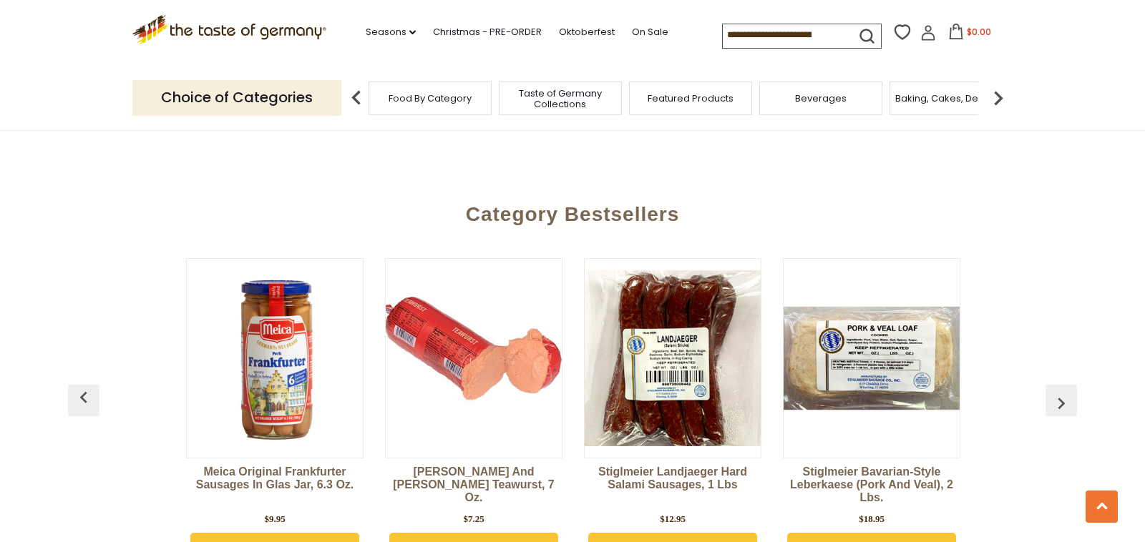
click at [1060, 392] on img "button" at bounding box center [1060, 403] width 23 height 23
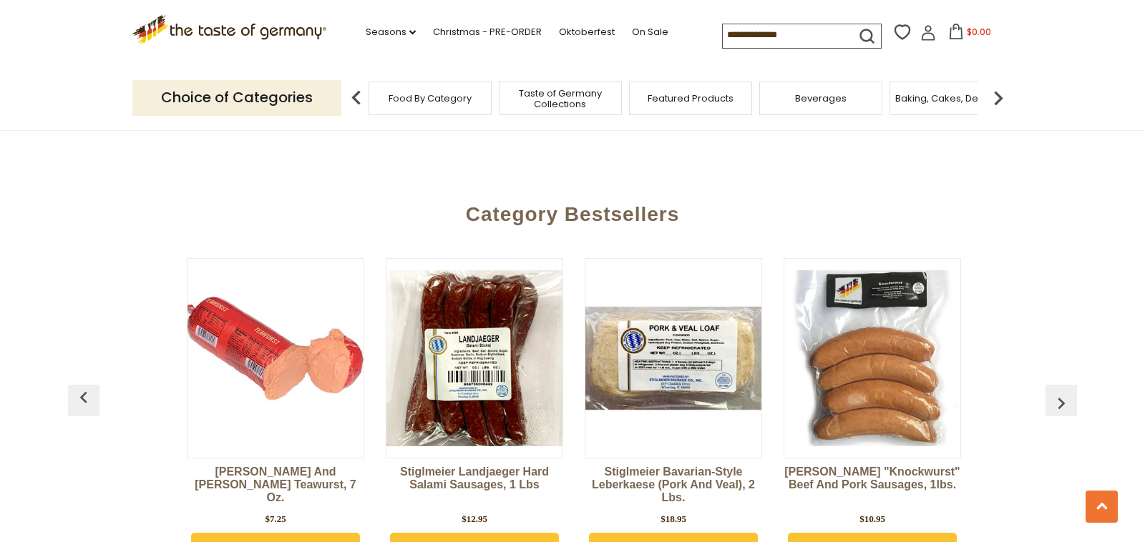
click at [1060, 392] on img "button" at bounding box center [1060, 403] width 23 height 23
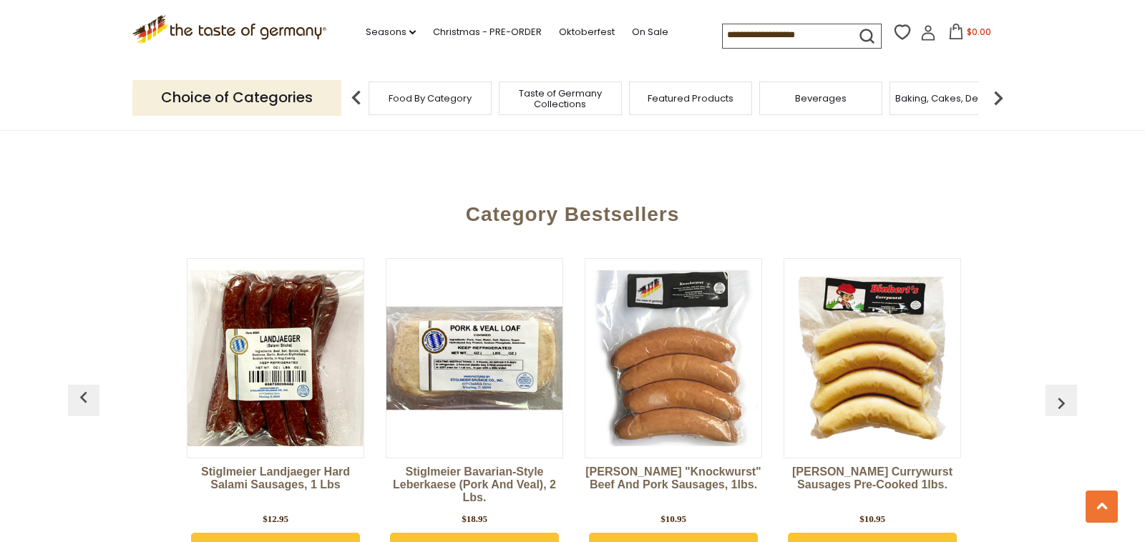
click at [1060, 392] on img "button" at bounding box center [1060, 403] width 23 height 23
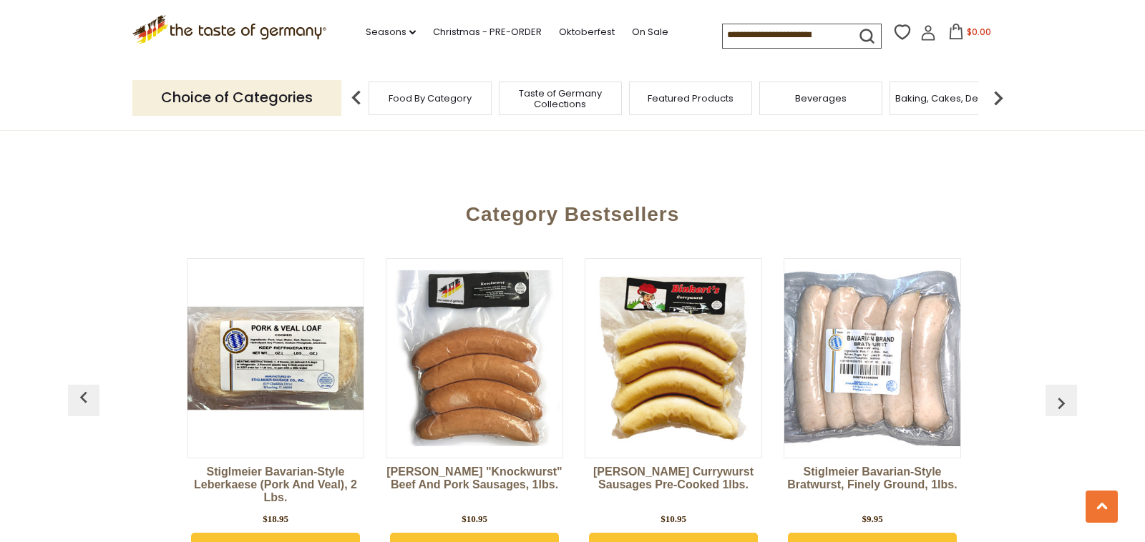
click at [1060, 392] on img "button" at bounding box center [1060, 403] width 23 height 23
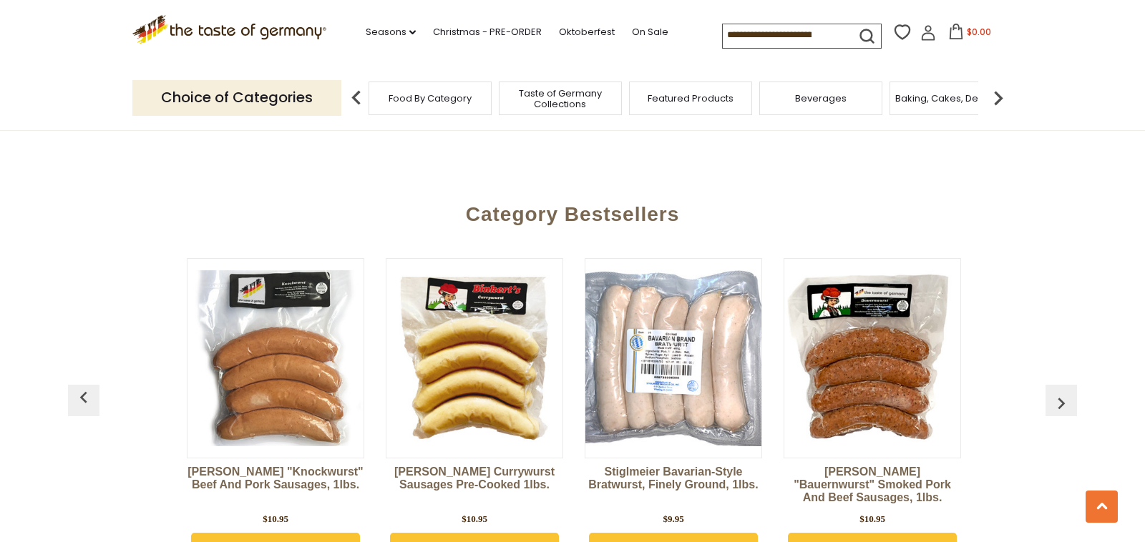
click at [1060, 392] on img "button" at bounding box center [1060, 403] width 23 height 23
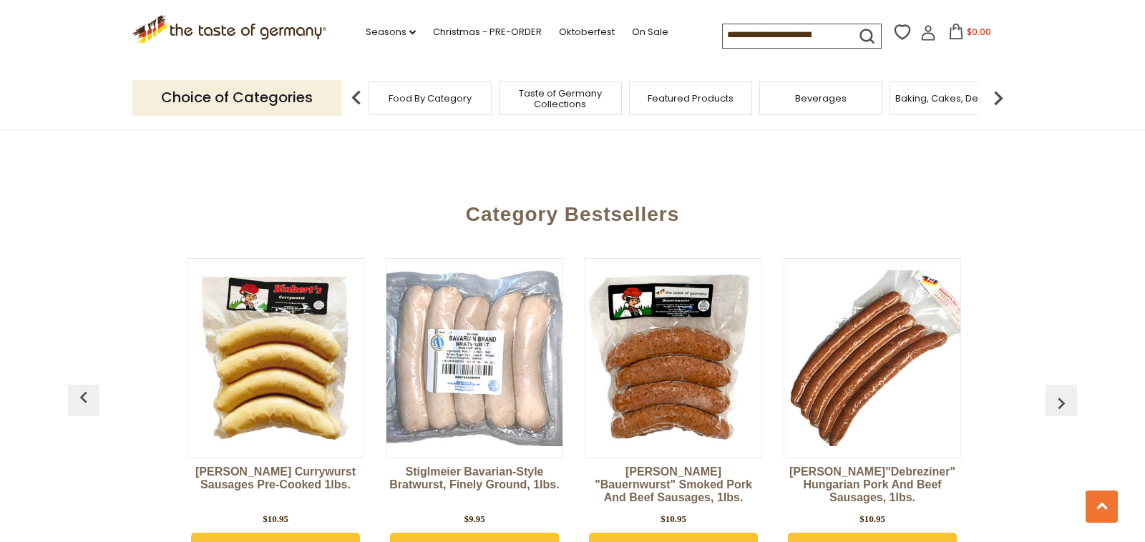
click at [1060, 392] on img "button" at bounding box center [1060, 403] width 23 height 23
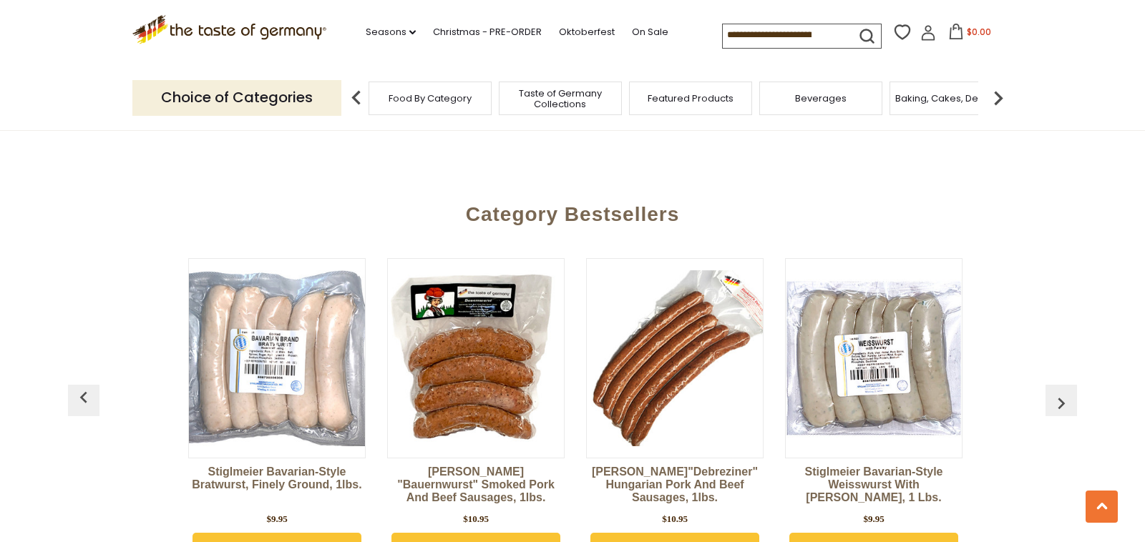
click at [1060, 392] on img "button" at bounding box center [1060, 403] width 23 height 23
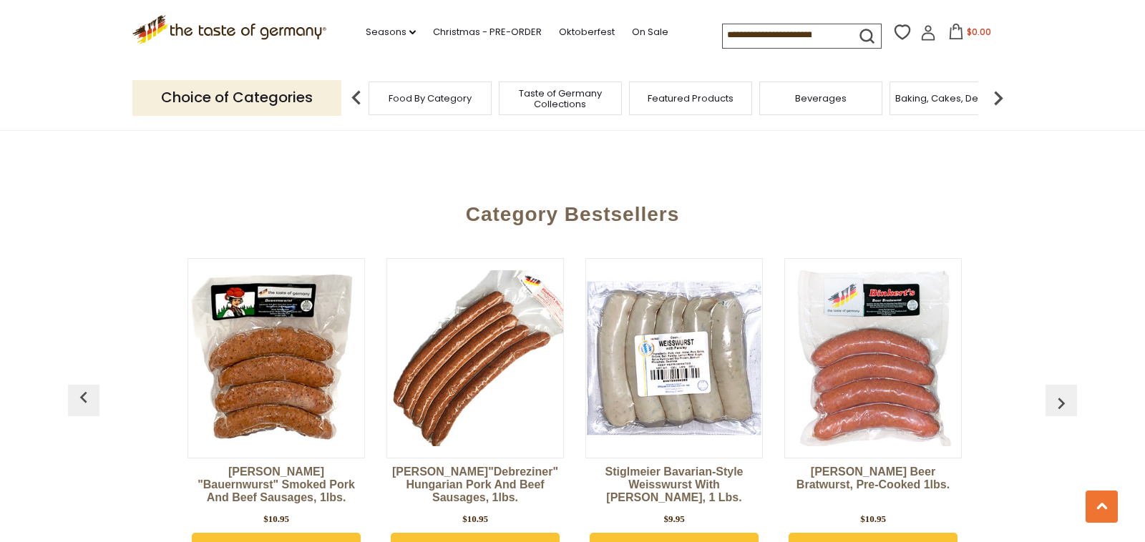
click at [1060, 392] on img "button" at bounding box center [1060, 403] width 23 height 23
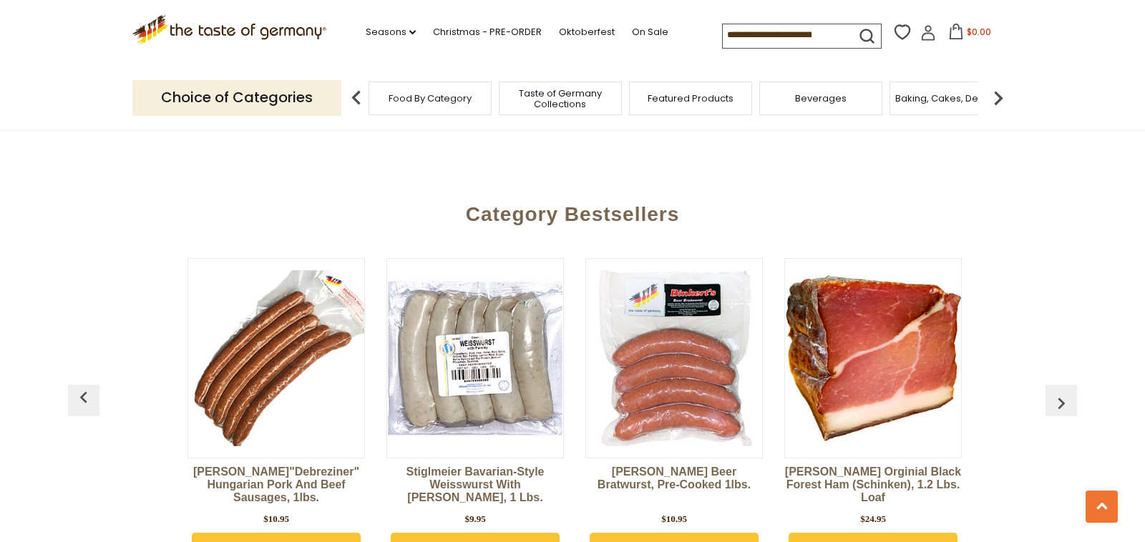
click at [1060, 392] on img "button" at bounding box center [1060, 403] width 23 height 23
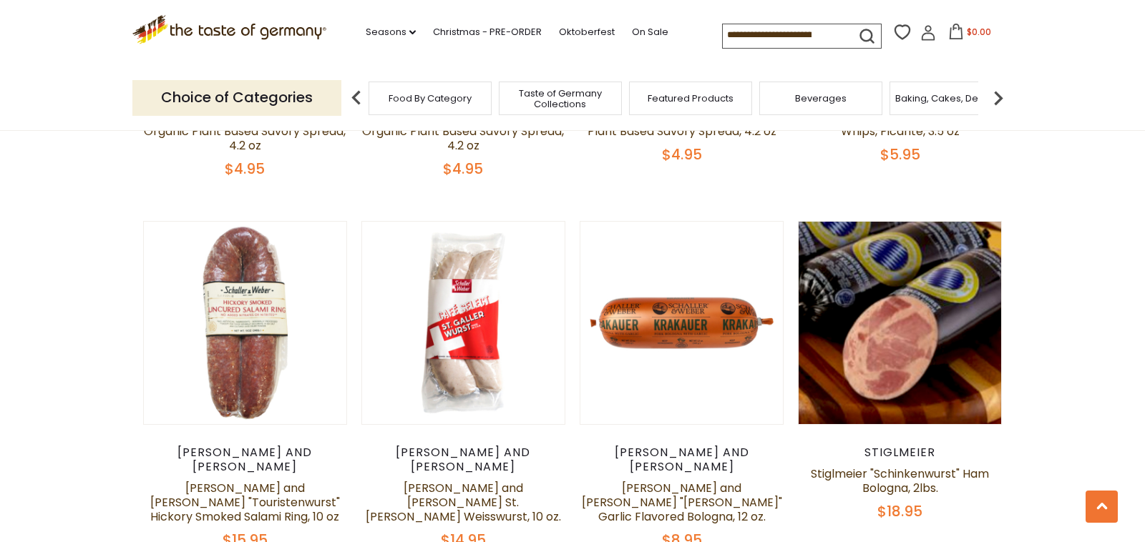
scroll to position [1464, 0]
